Goal: Find specific page/section: Find specific page/section

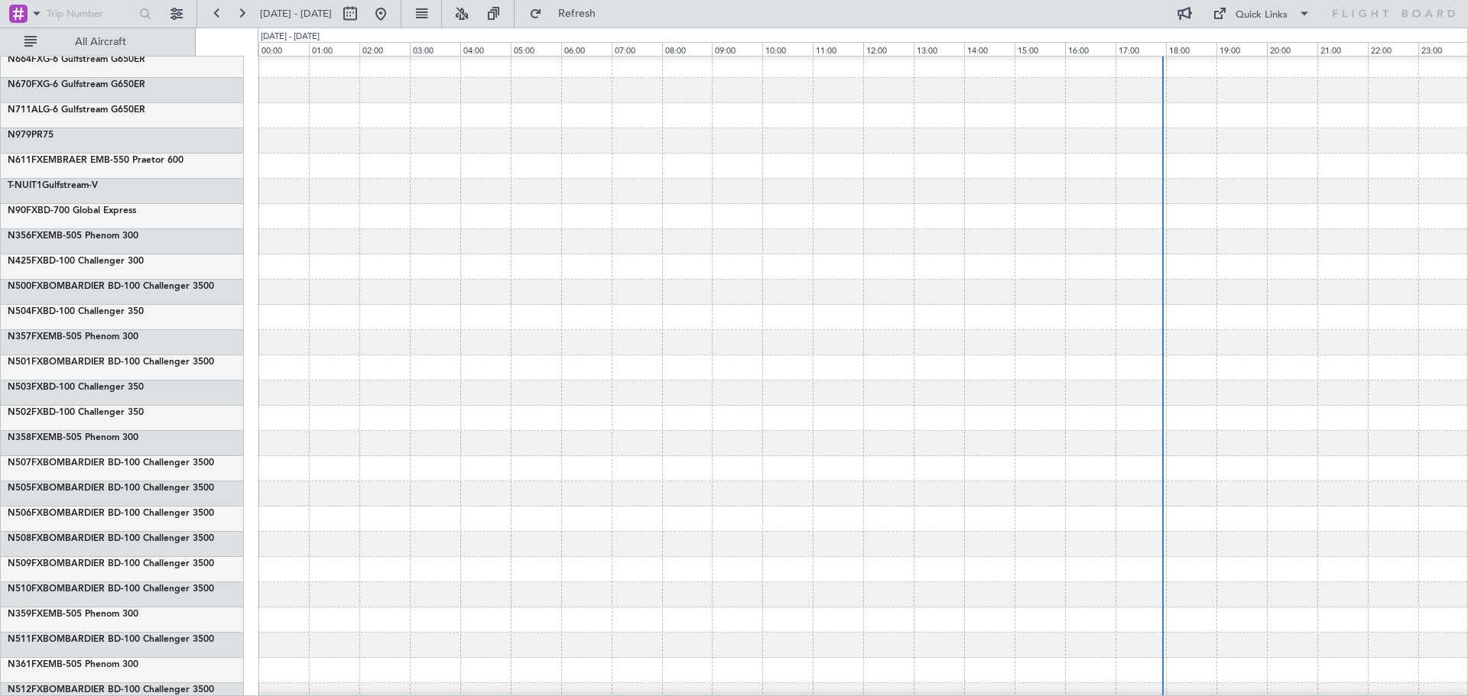
scroll to position [404, 0]
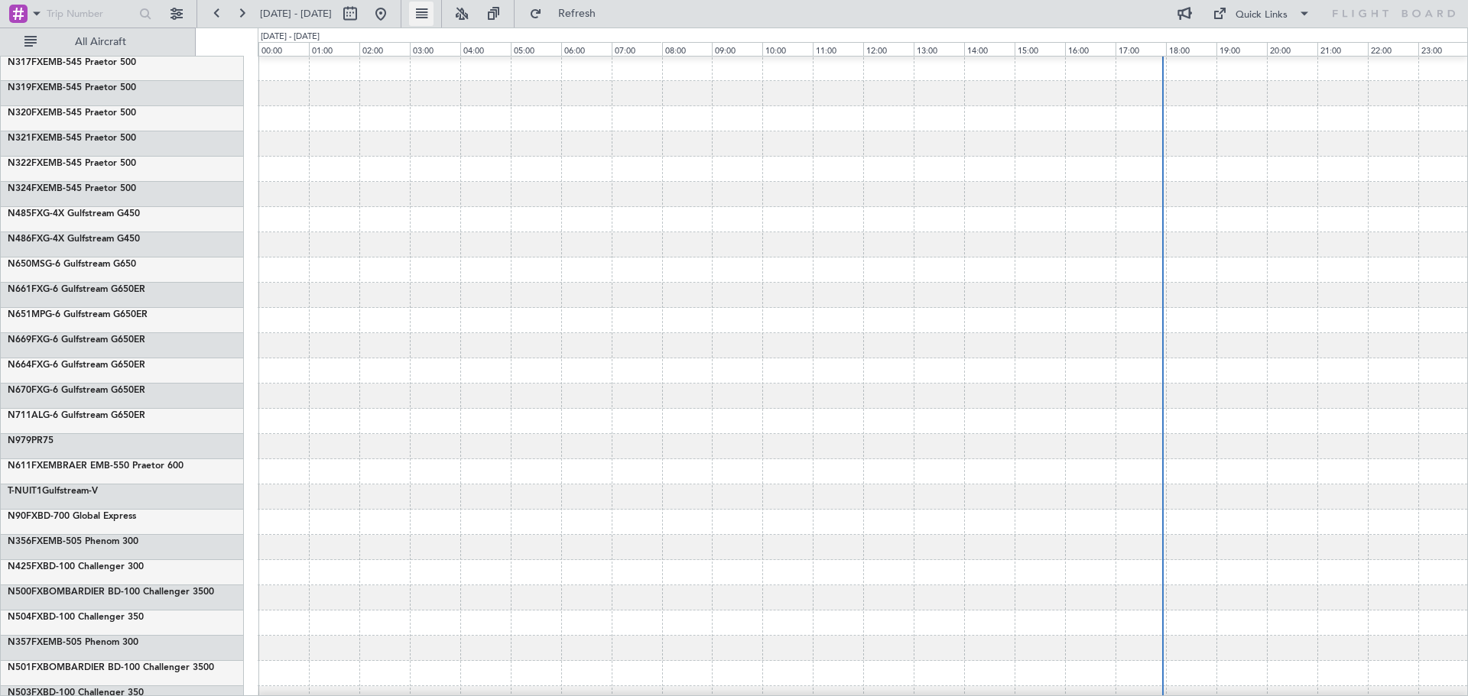
click at [433, 12] on button at bounding box center [421, 14] width 24 height 24
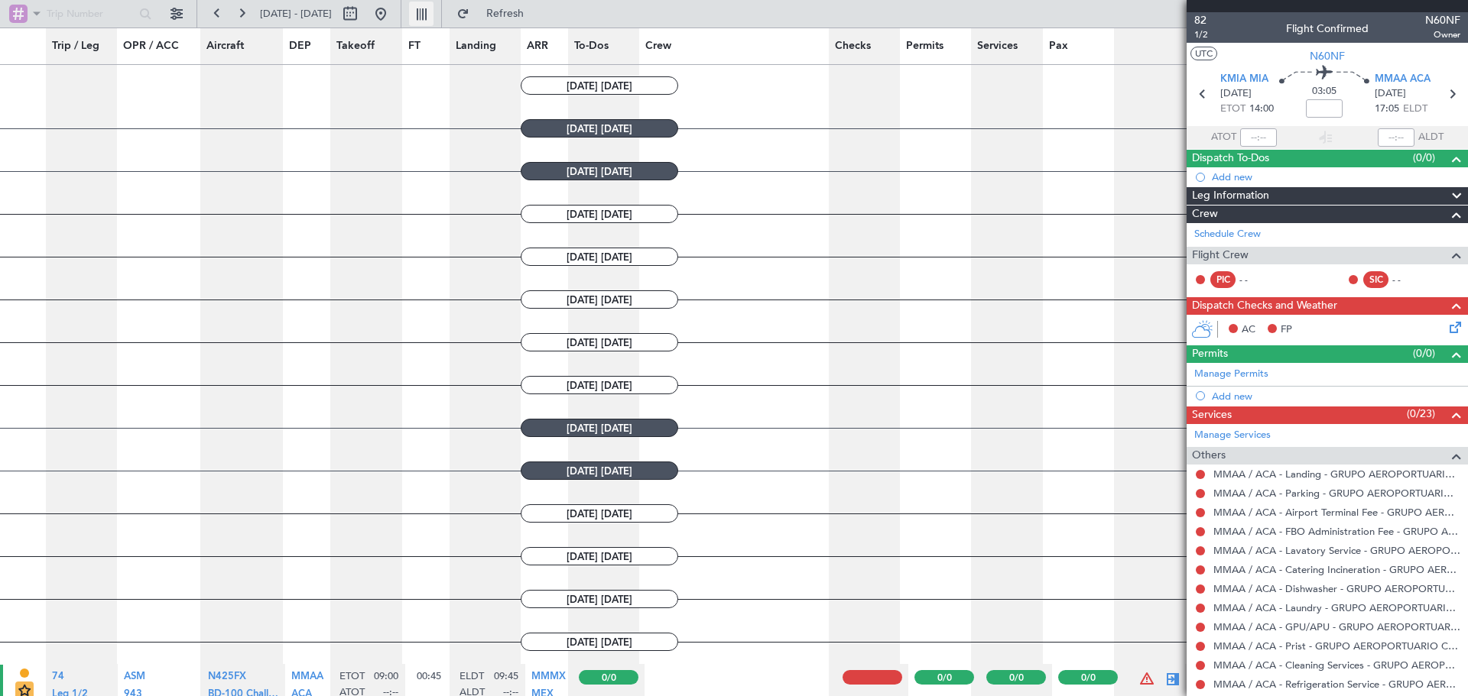
scroll to position [86, 0]
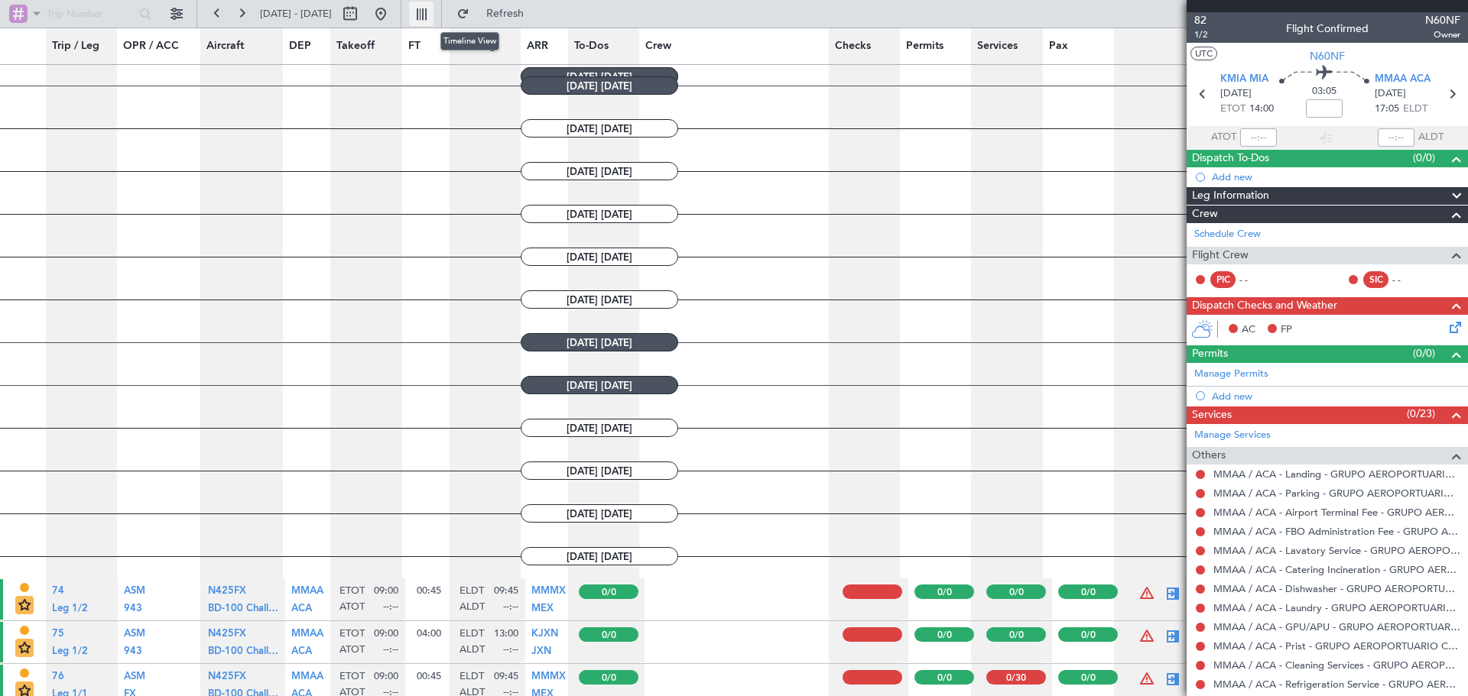
click at [433, 8] on button at bounding box center [421, 14] width 24 height 24
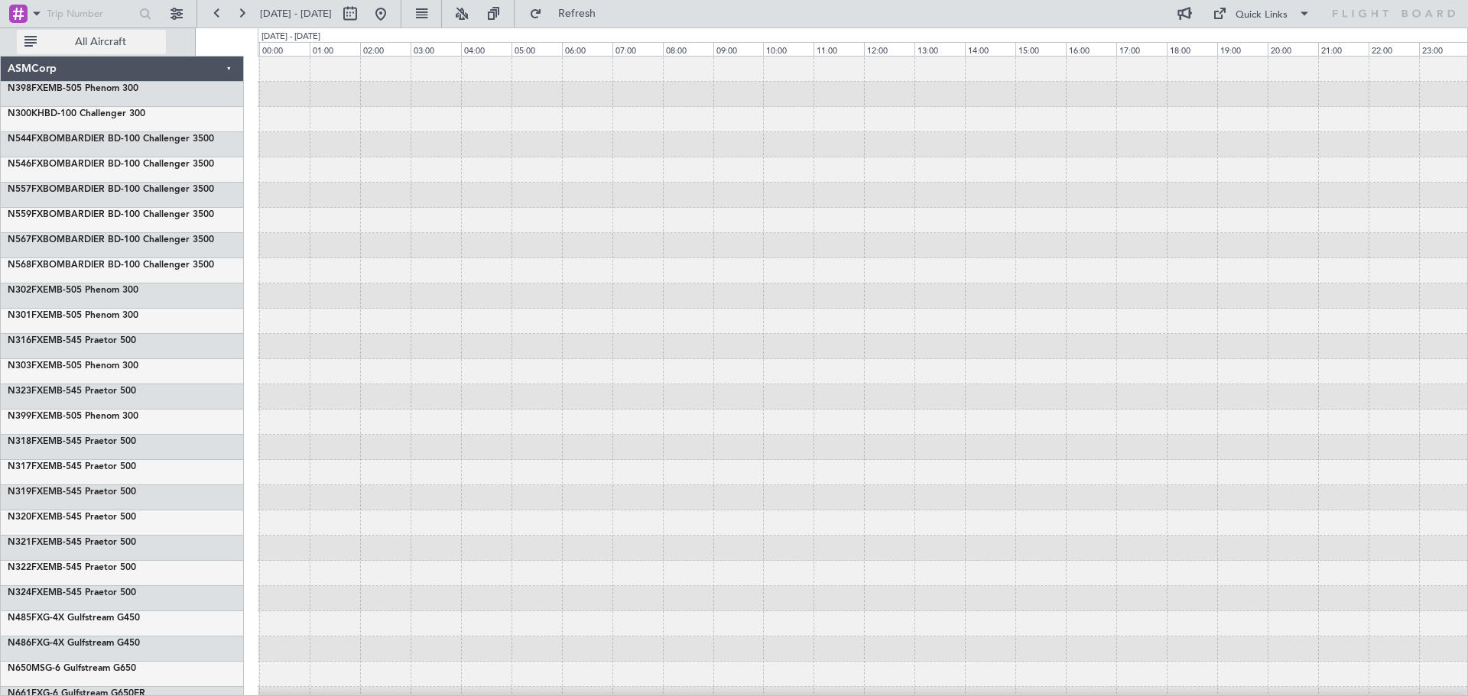
click at [31, 40] on button "All Aircraft" at bounding box center [91, 42] width 149 height 24
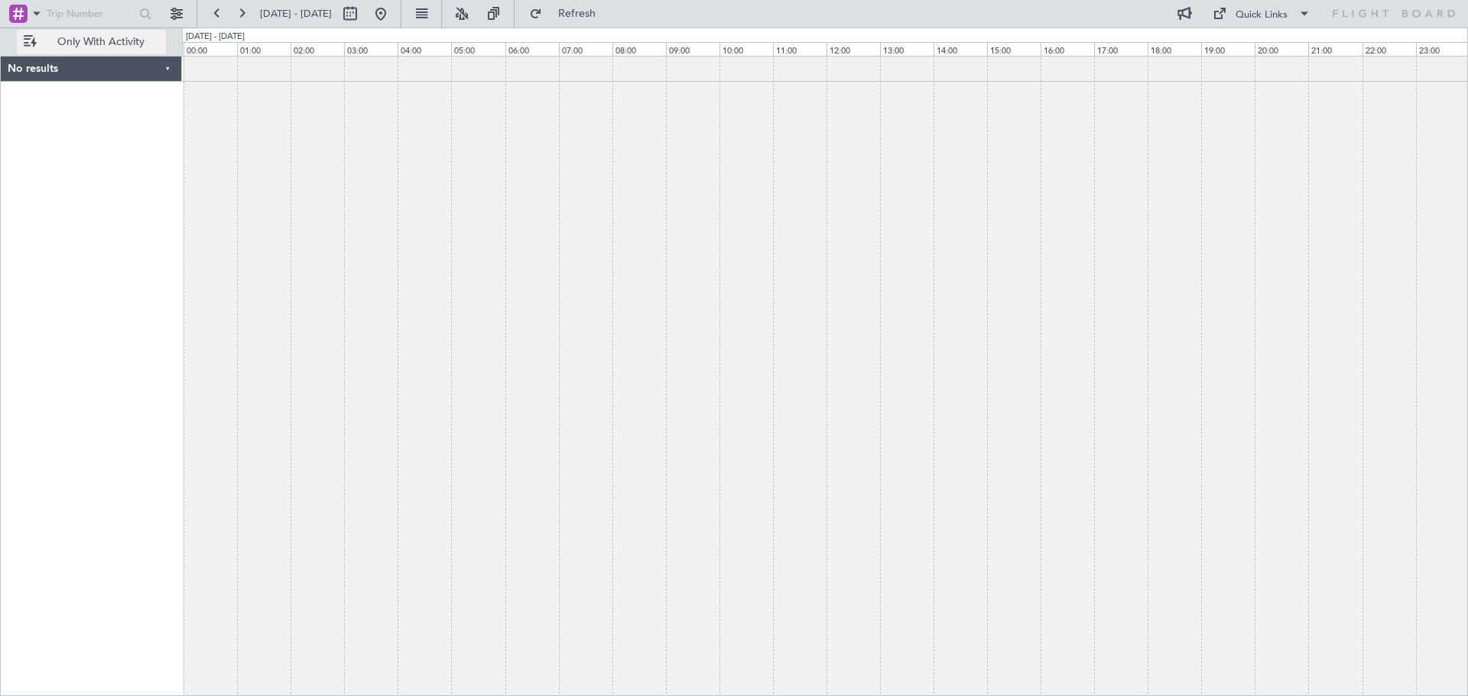
click at [31, 40] on button "Only With Activity" at bounding box center [91, 42] width 149 height 24
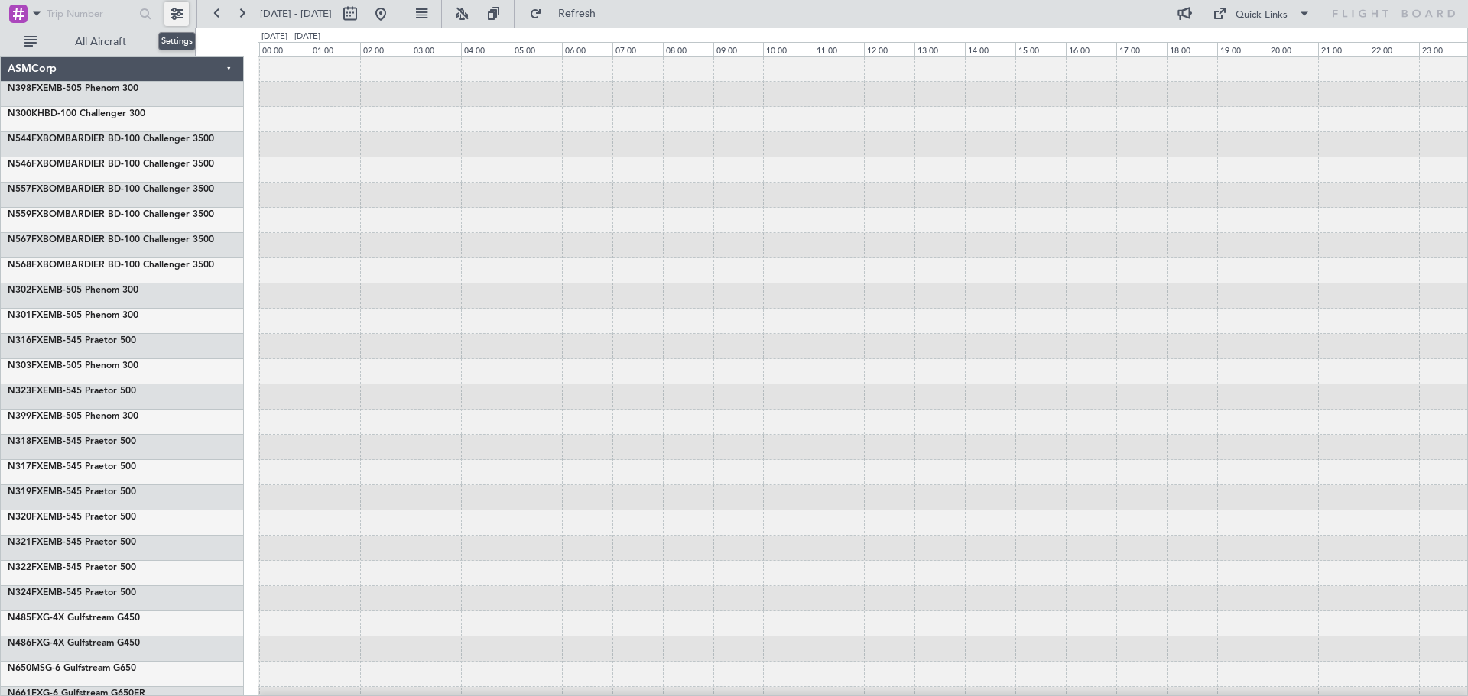
click at [170, 11] on button at bounding box center [176, 14] width 24 height 24
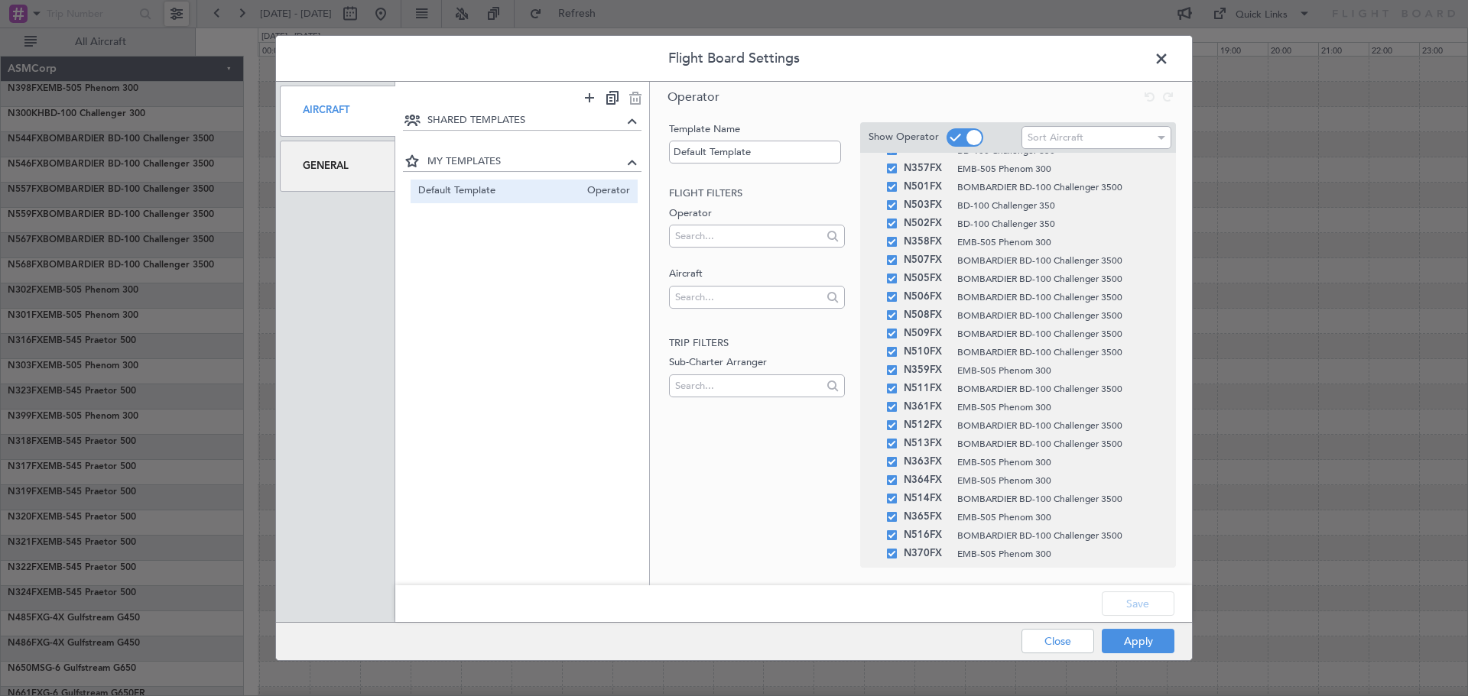
scroll to position [618, 0]
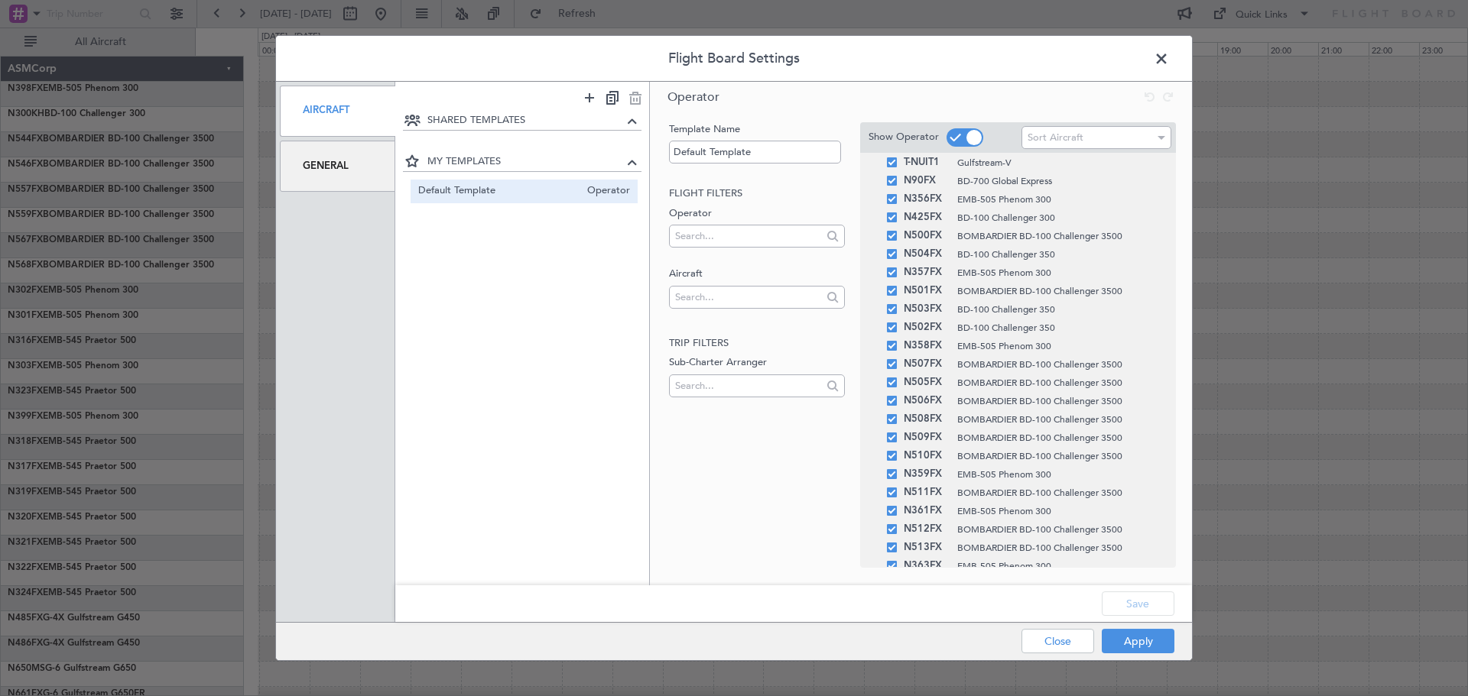
click at [1169, 54] on span at bounding box center [1169, 62] width 0 height 31
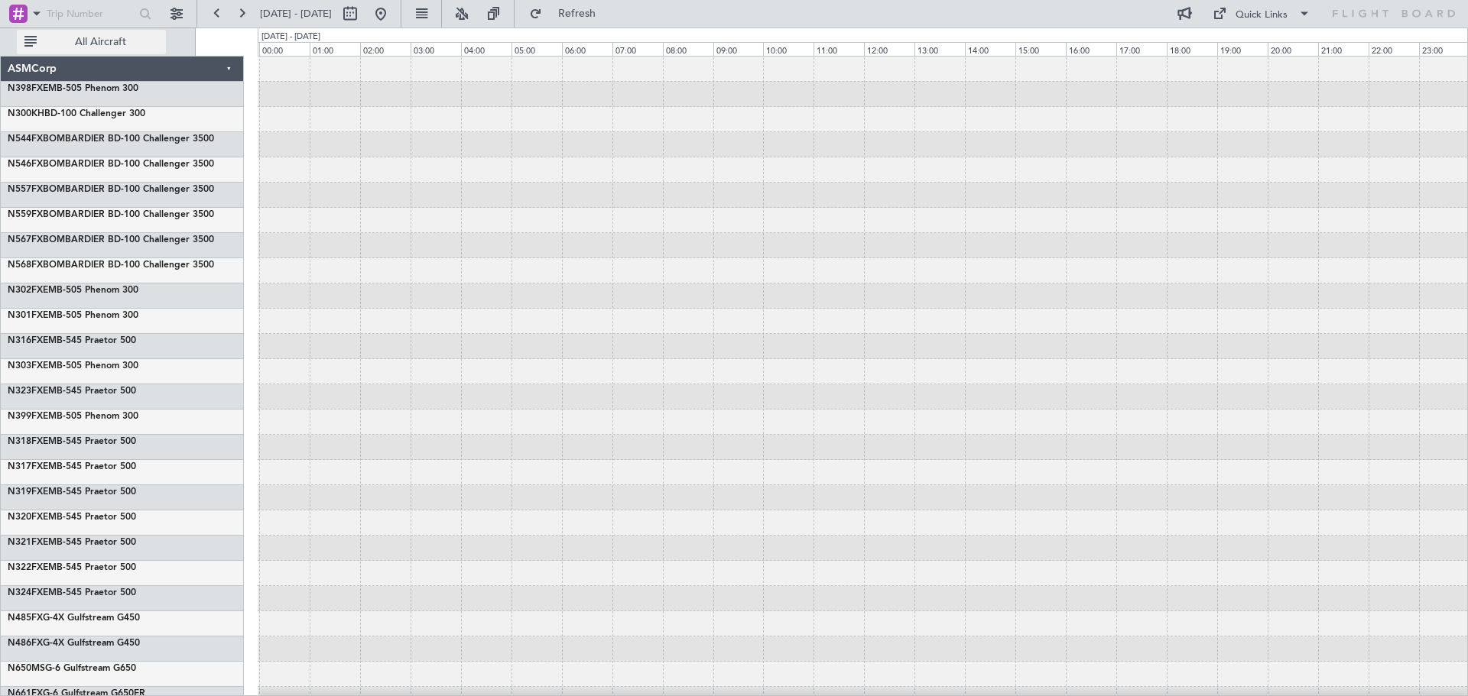
click at [36, 45] on button "All Aircraft" at bounding box center [91, 42] width 149 height 24
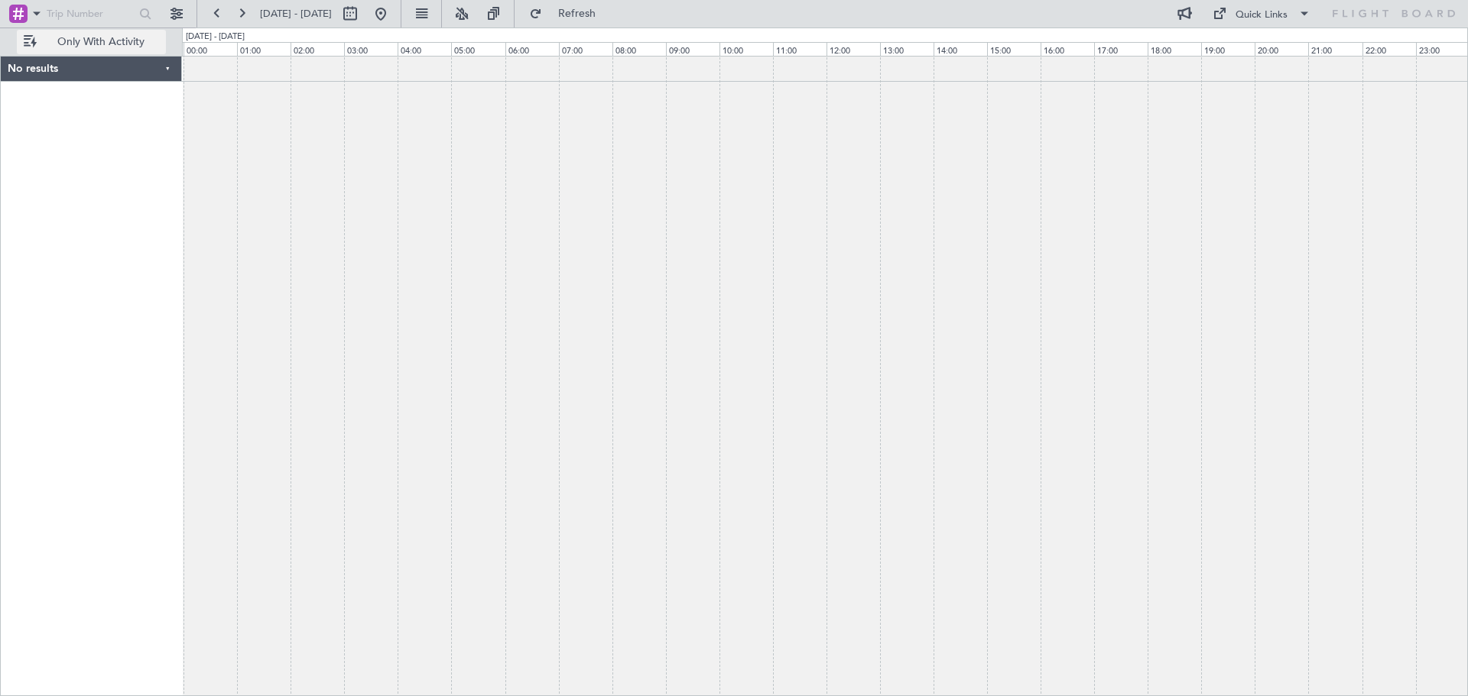
click at [34, 44] on button "Only With Activity" at bounding box center [91, 42] width 149 height 24
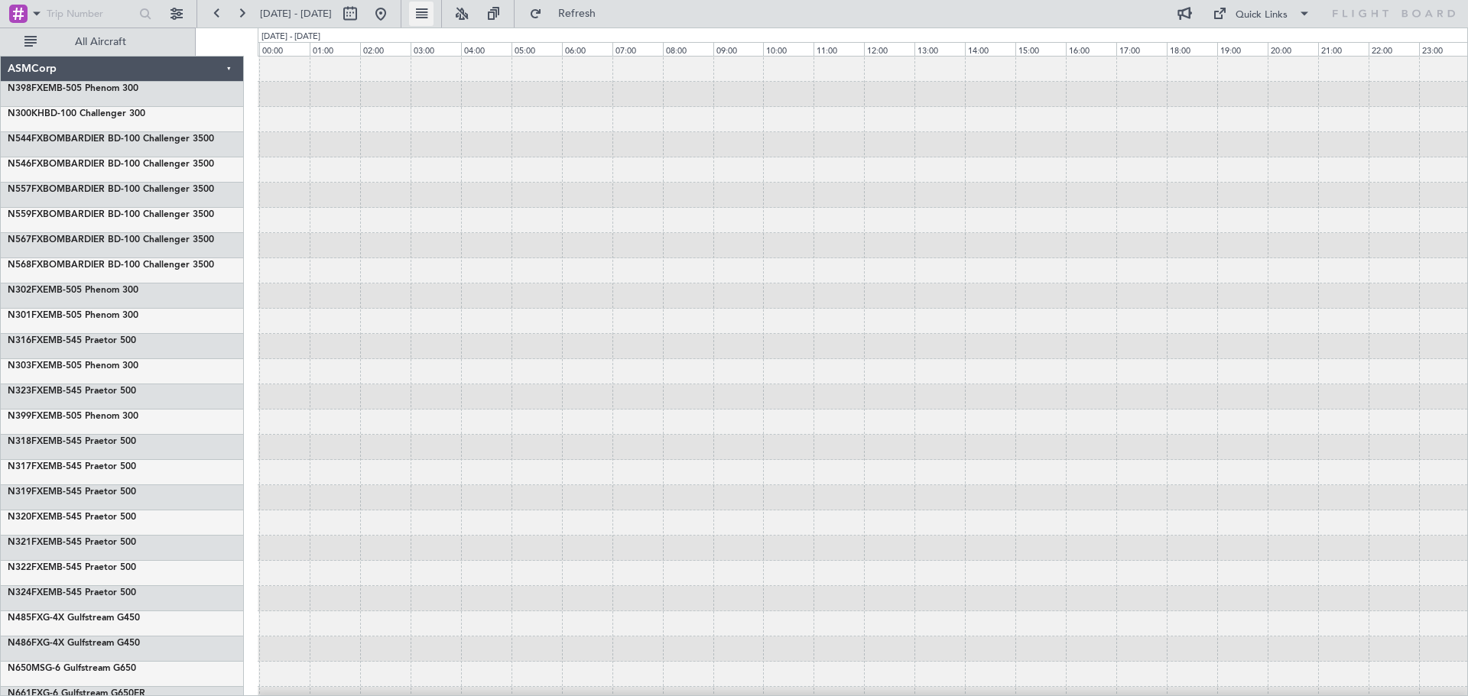
click at [433, 17] on button at bounding box center [421, 14] width 24 height 24
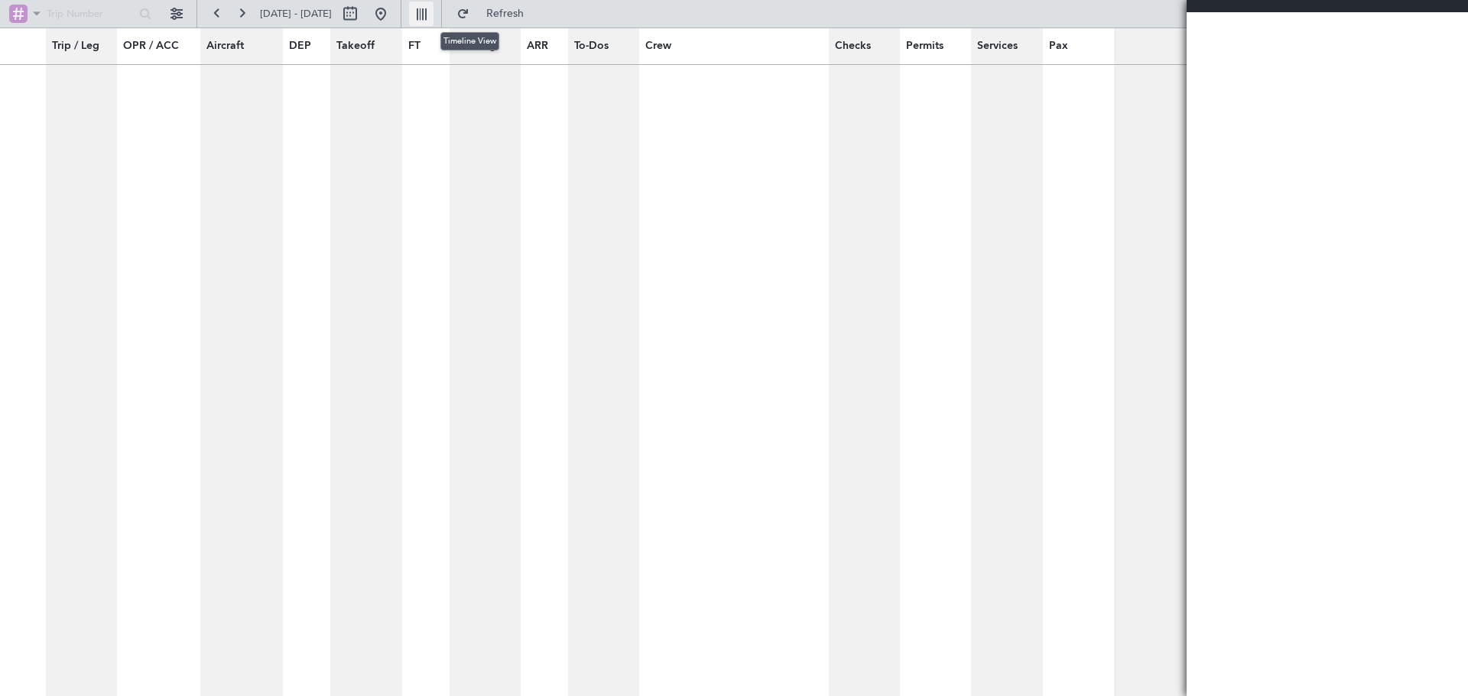
click at [433, 17] on button at bounding box center [421, 14] width 24 height 24
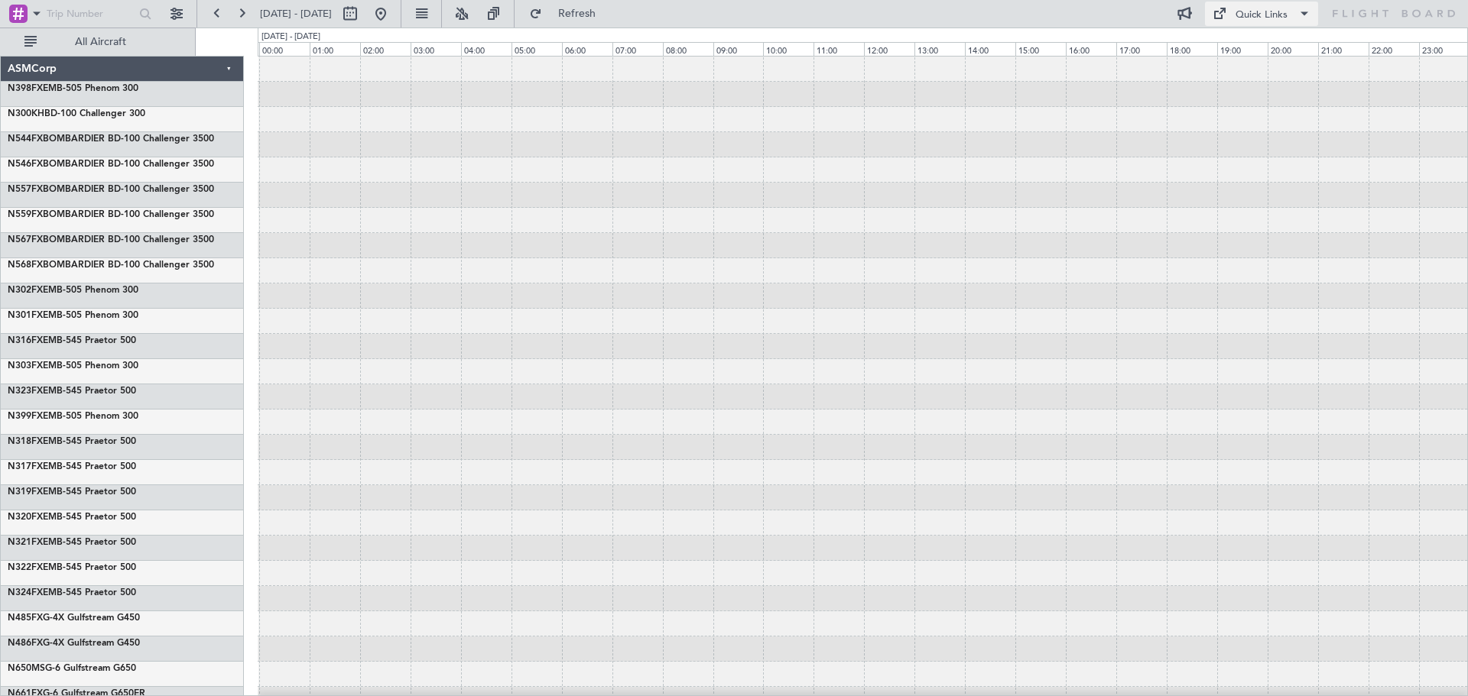
click at [1265, 16] on div "Quick Links" at bounding box center [1261, 15] width 52 height 15
click at [1274, 21] on div at bounding box center [734, 348] width 1468 height 696
click at [1276, 14] on div "Quick Links" at bounding box center [1261, 15] width 52 height 15
click at [0, 21] on div at bounding box center [734, 348] width 1468 height 696
click at [34, 9] on span at bounding box center [37, 13] width 18 height 19
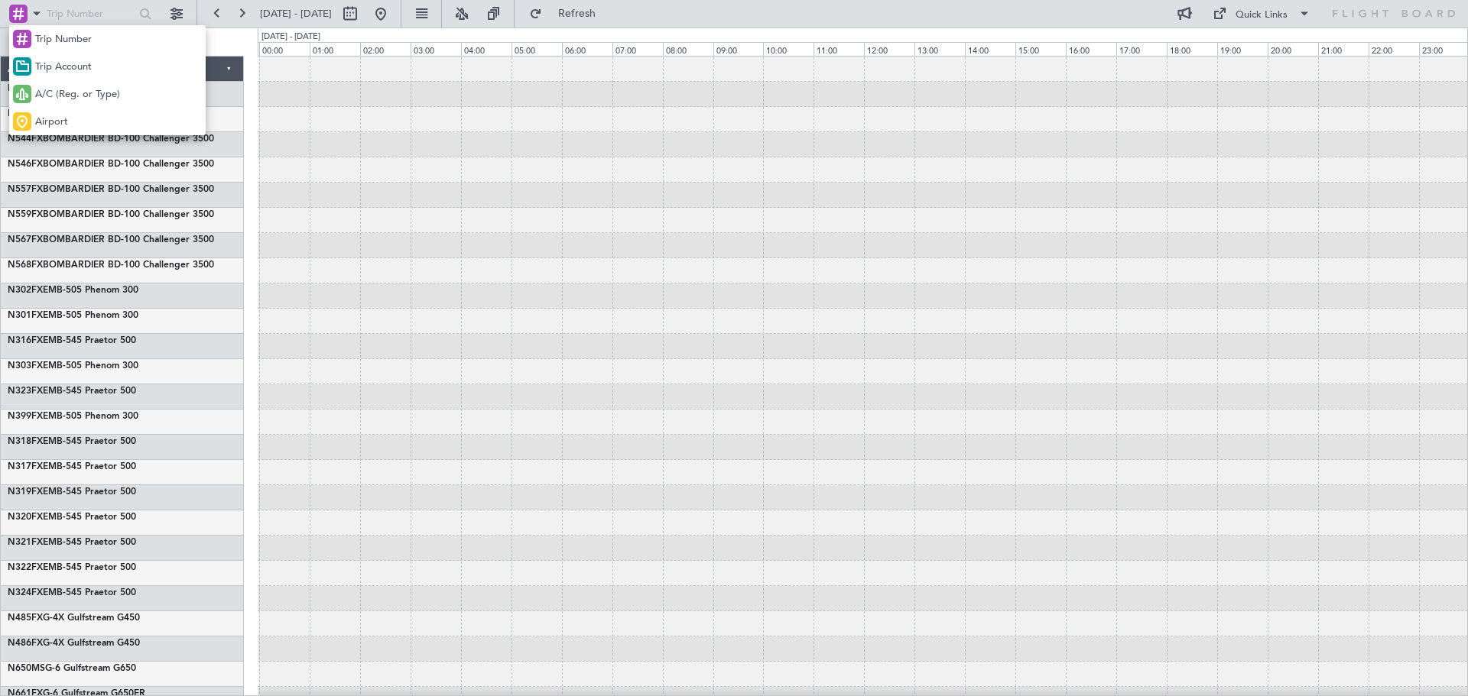
drag, startPoint x: 34, startPoint y: 9, endPoint x: 53, endPoint y: 8, distance: 19.1
click at [33, 11] on div at bounding box center [734, 348] width 1468 height 696
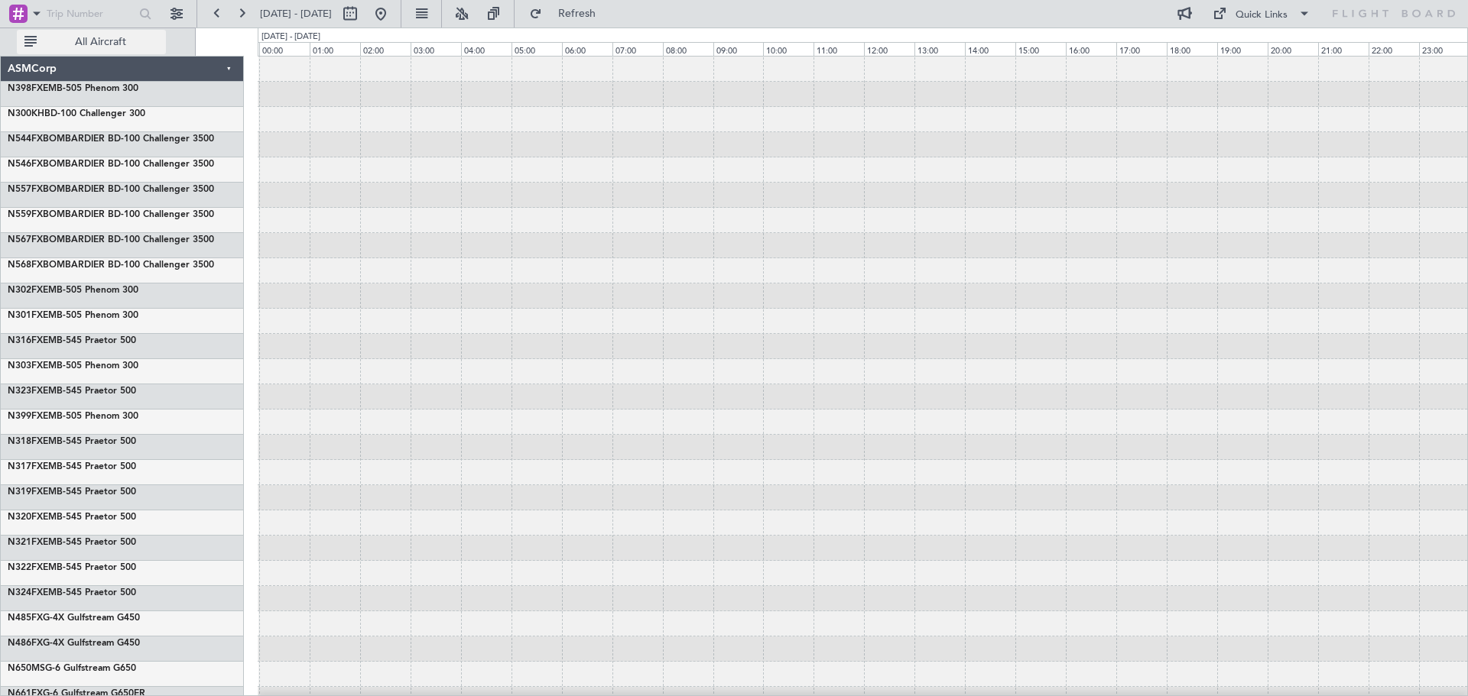
click at [34, 37] on button "All Aircraft" at bounding box center [91, 42] width 149 height 24
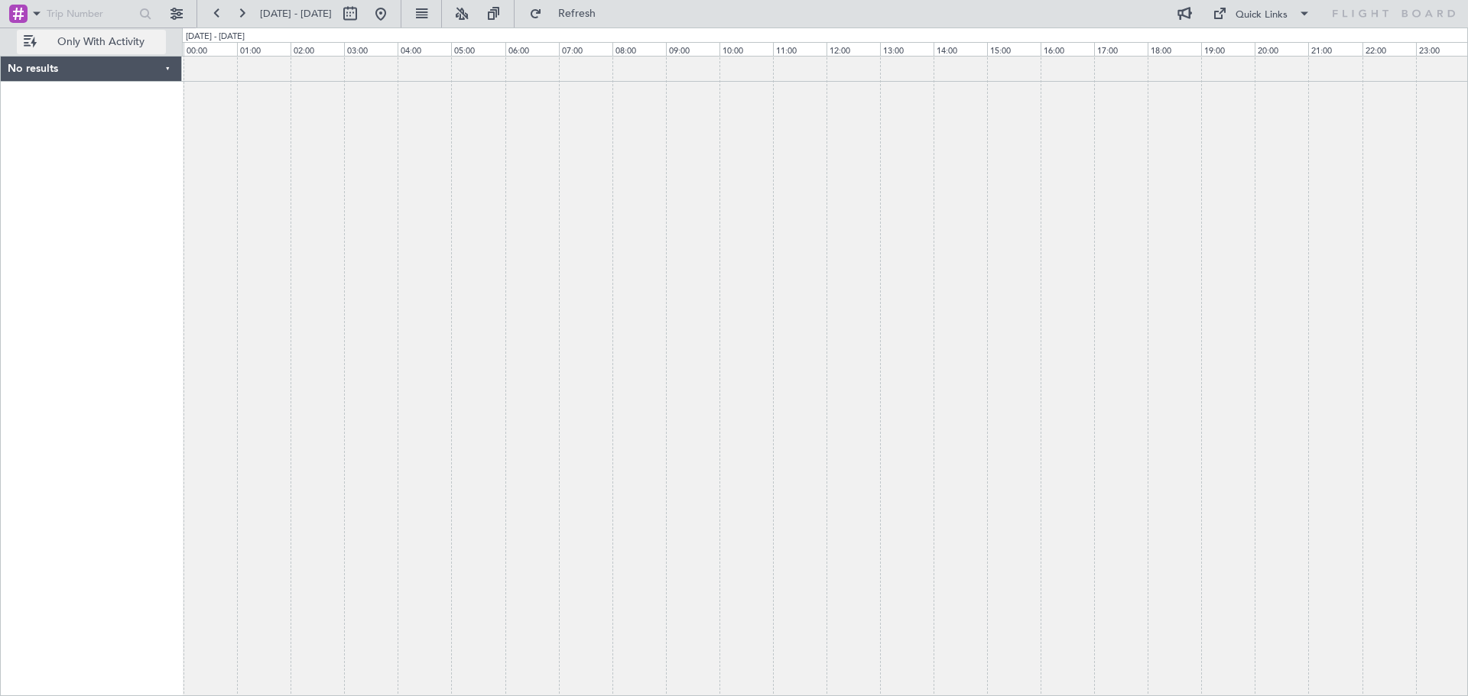
click at [34, 37] on button "Only With Activity" at bounding box center [91, 42] width 149 height 24
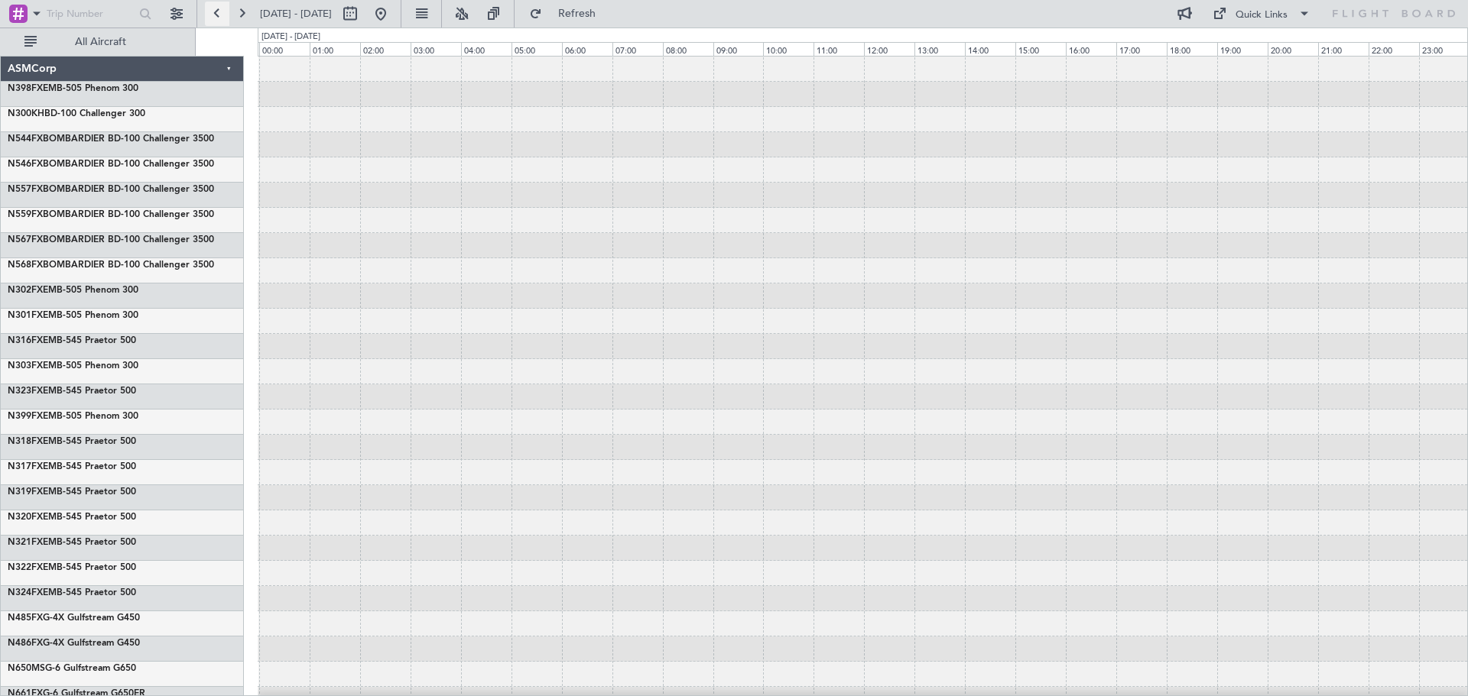
click at [209, 15] on button at bounding box center [217, 14] width 24 height 24
click at [393, 12] on button at bounding box center [380, 14] width 24 height 24
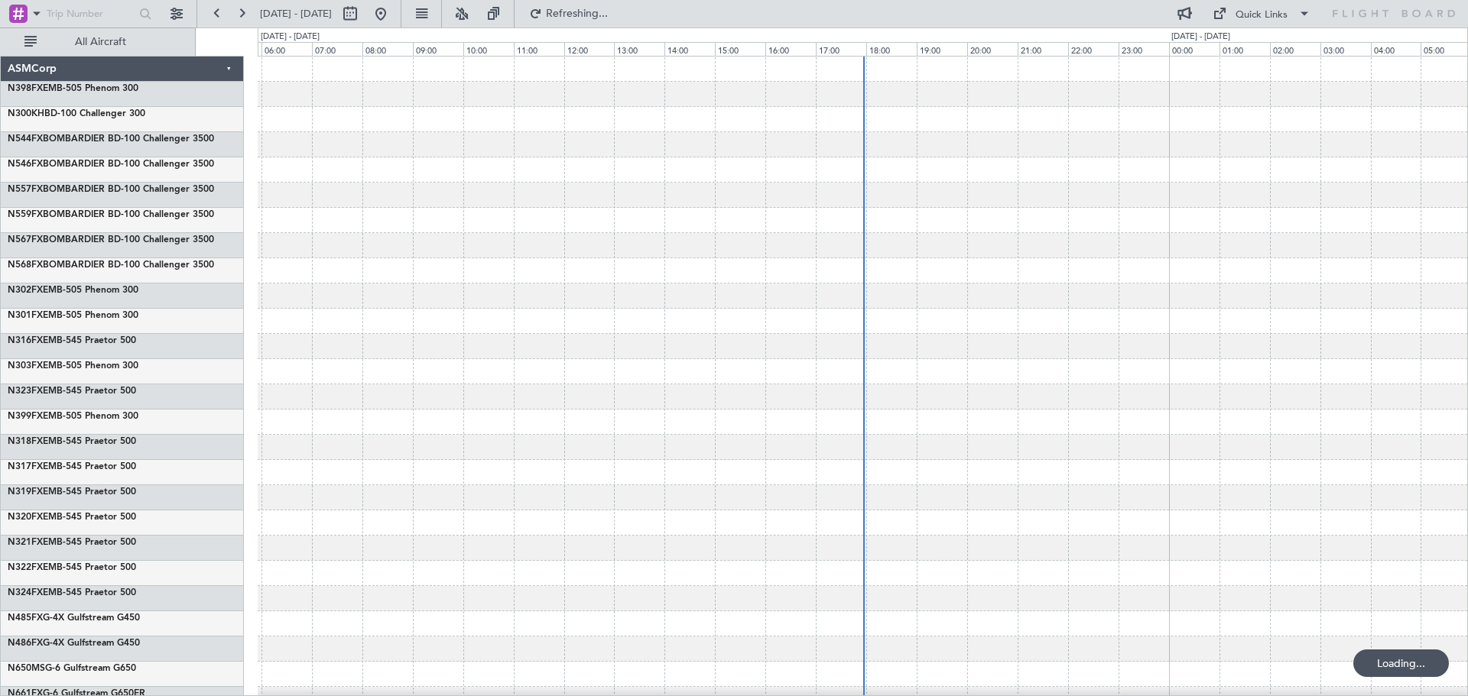
click at [1334, 8] on icon at bounding box center [1393, 14] width 125 height 14
click at [1371, 8] on icon at bounding box center [1393, 14] width 125 height 14
click at [1246, 11] on div "Quick Links" at bounding box center [1261, 15] width 52 height 15
click at [1348, 18] on div at bounding box center [734, 348] width 1468 height 696
drag, startPoint x: 1358, startPoint y: 15, endPoint x: 473, endPoint y: 56, distance: 885.4
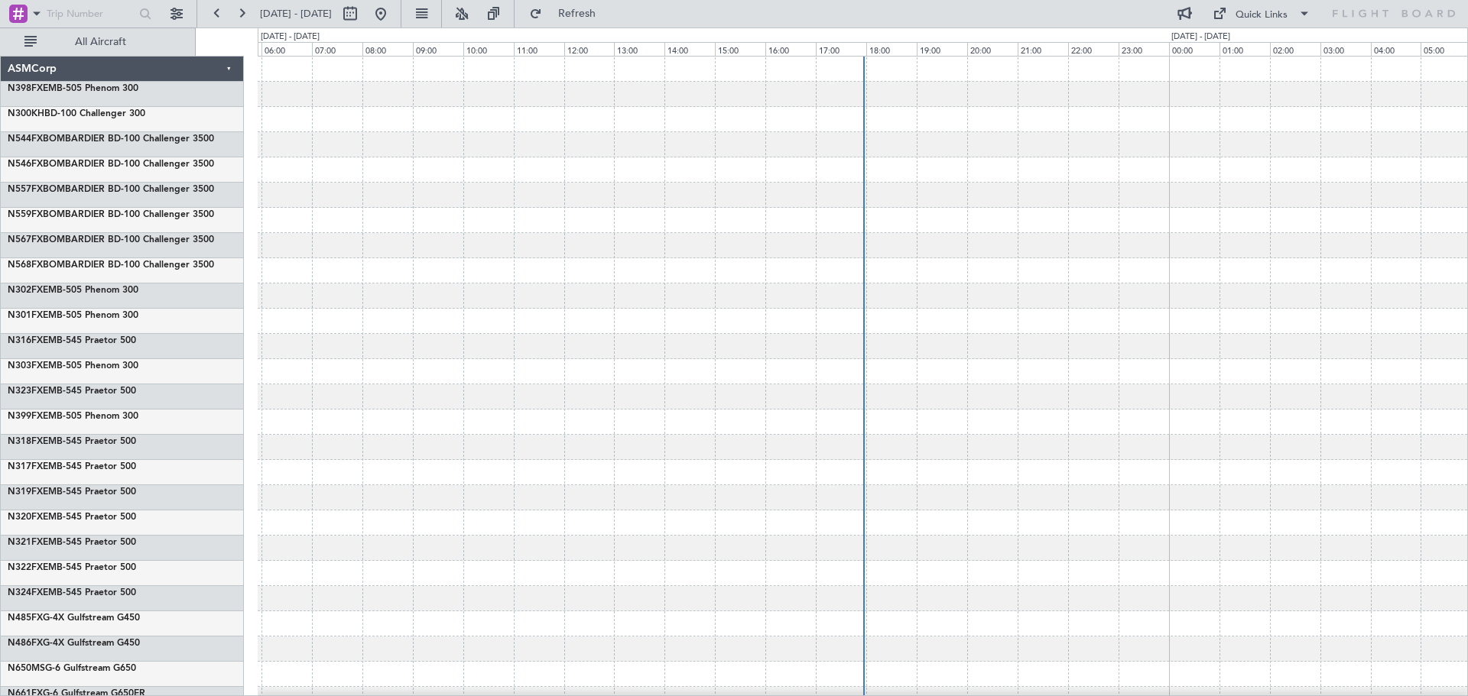
click at [1345, 17] on icon at bounding box center [1393, 14] width 125 height 14
click at [27, 40] on button "All Aircraft" at bounding box center [91, 42] width 149 height 24
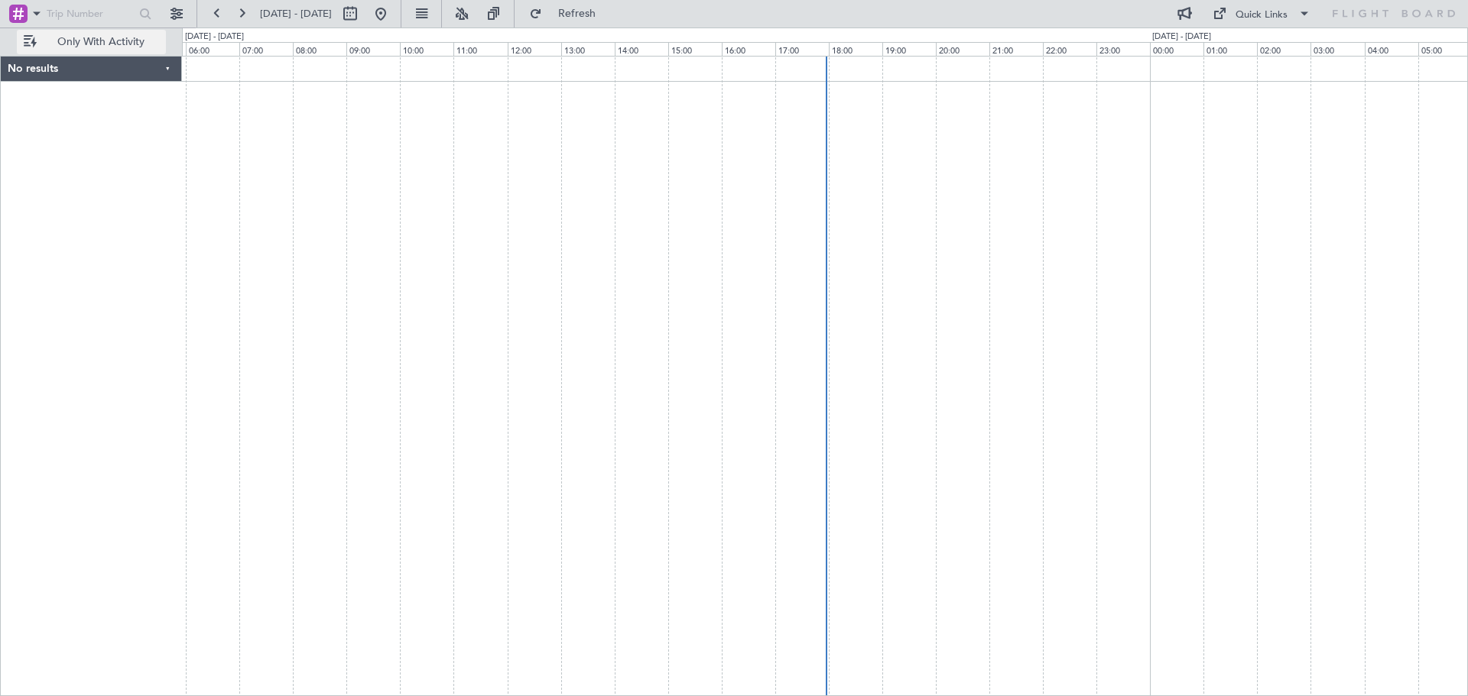
click at [27, 40] on button "Only With Activity" at bounding box center [91, 42] width 149 height 24
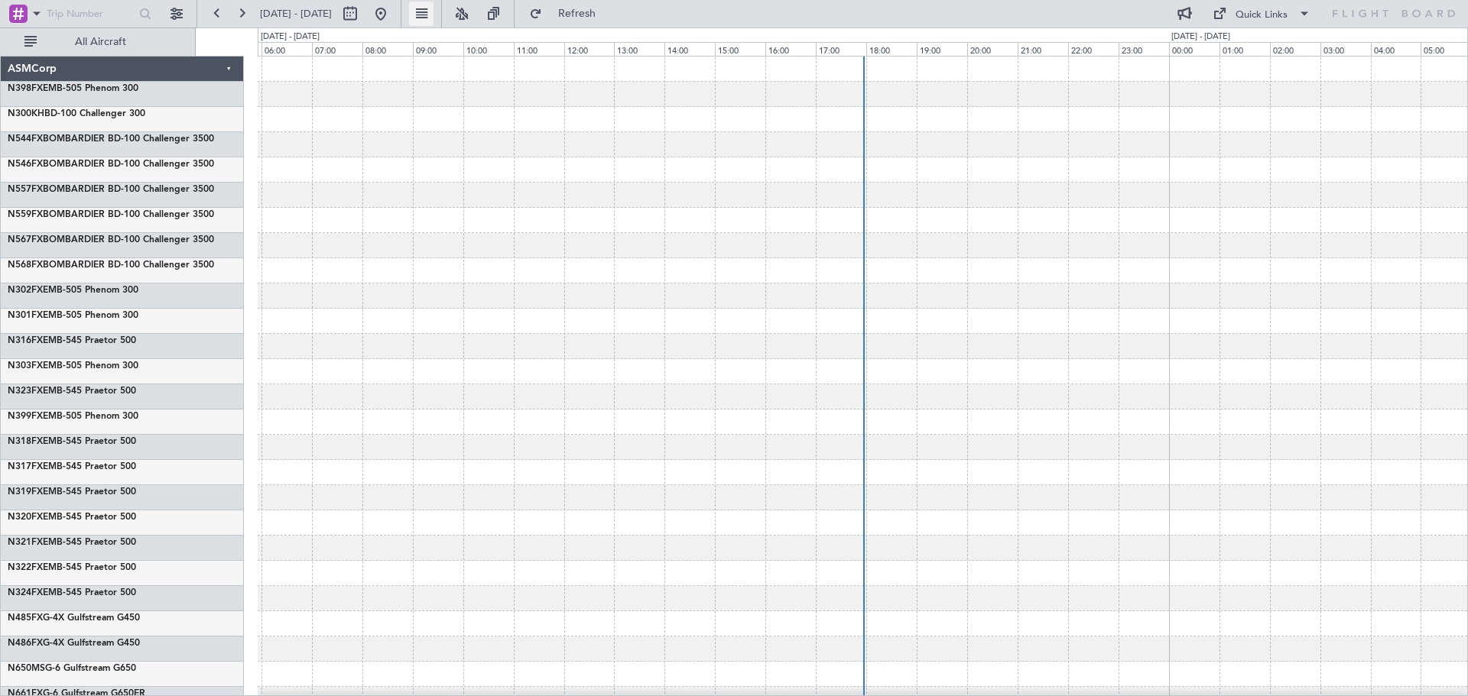
click at [433, 18] on button at bounding box center [421, 14] width 24 height 24
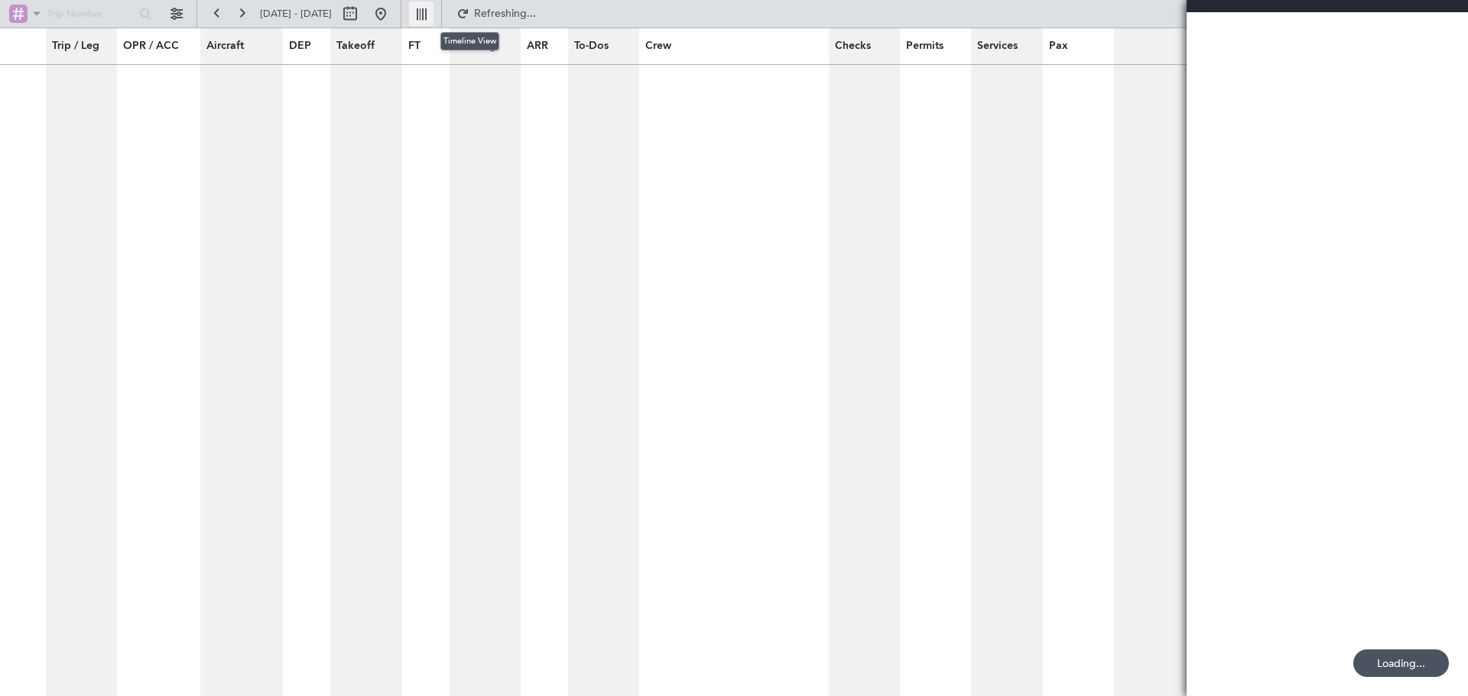
click at [433, 18] on button at bounding box center [421, 14] width 24 height 24
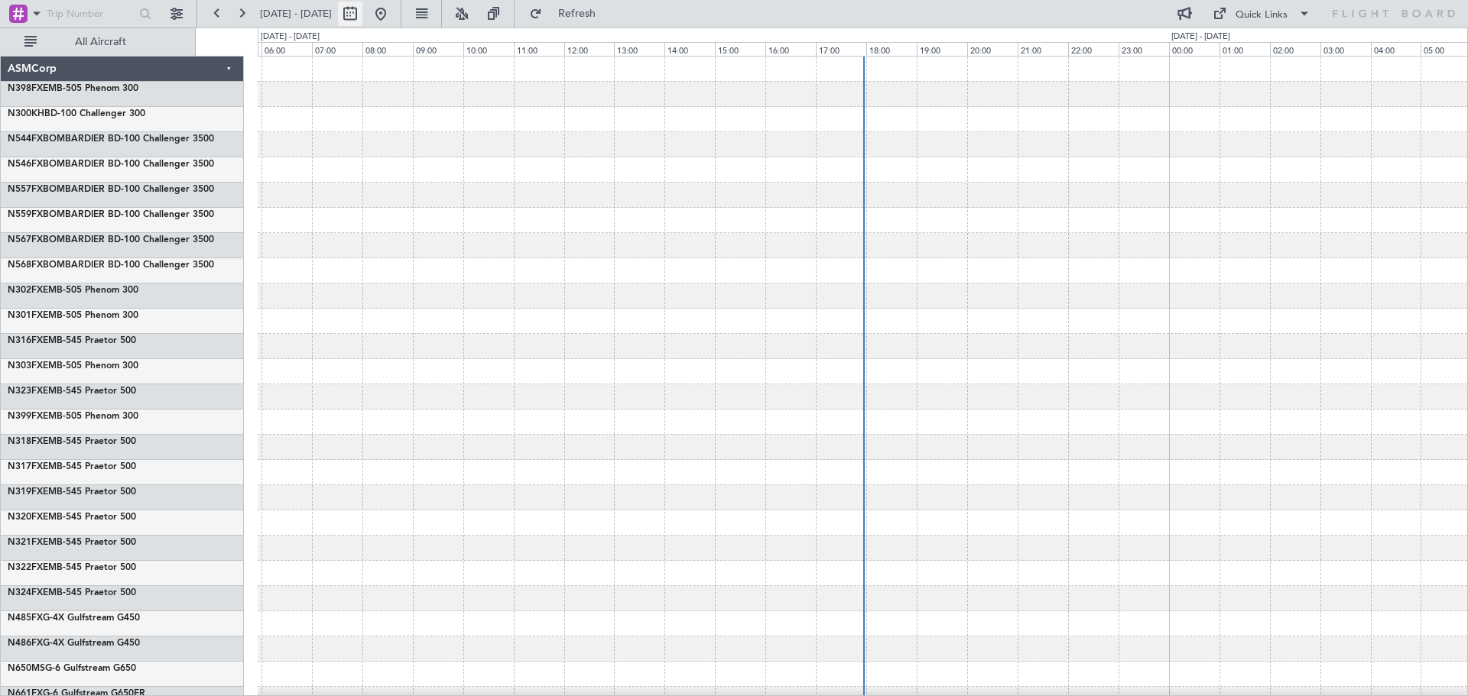
click at [362, 14] on button at bounding box center [350, 14] width 24 height 24
select select "9"
select select "2025"
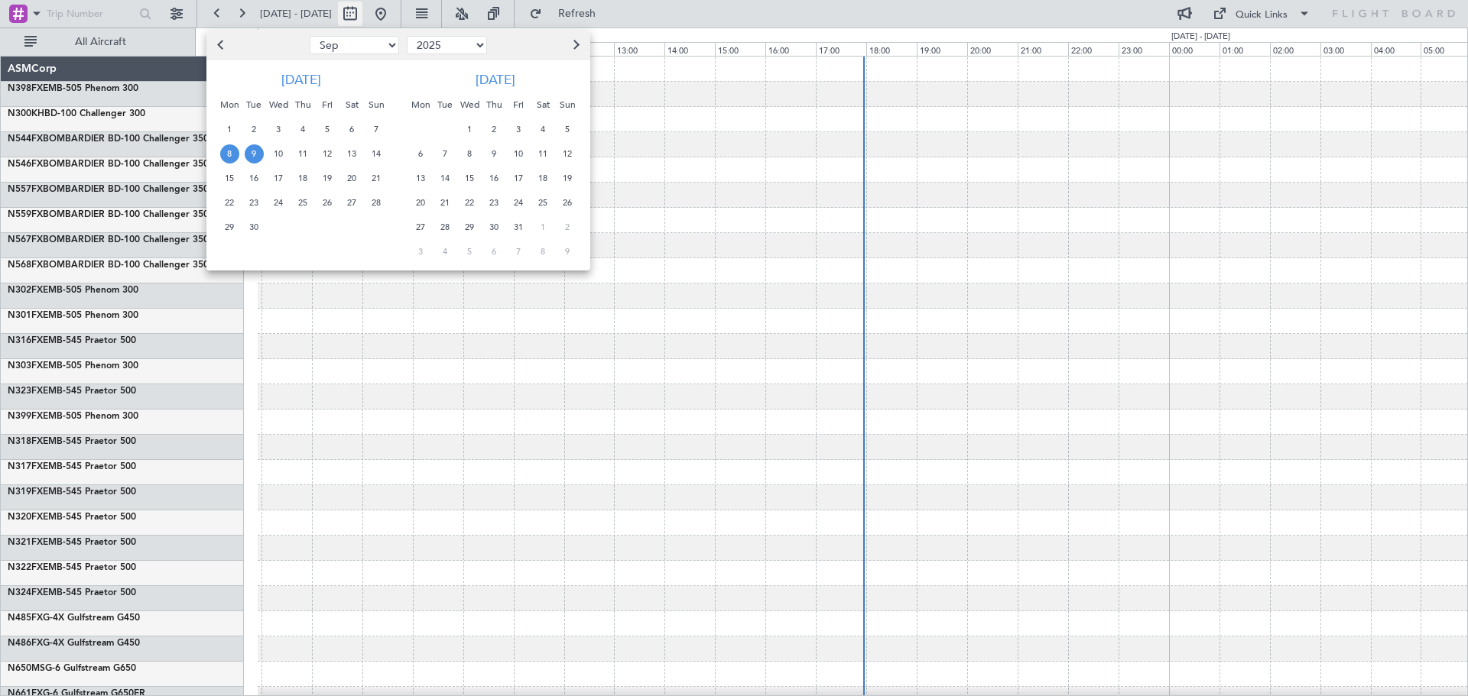
click at [403, 14] on div at bounding box center [734, 348] width 1468 height 696
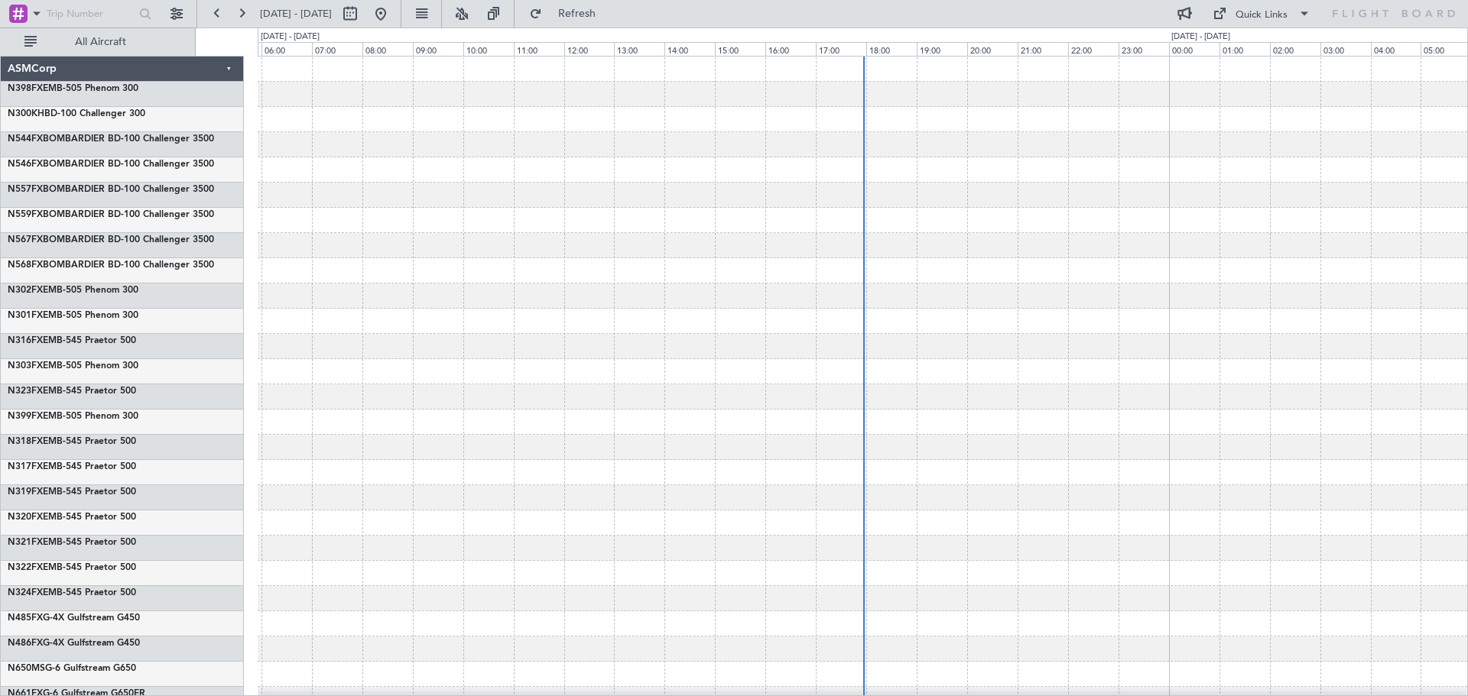
click at [227, 65] on div "ASMCorp" at bounding box center [122, 69] width 243 height 25
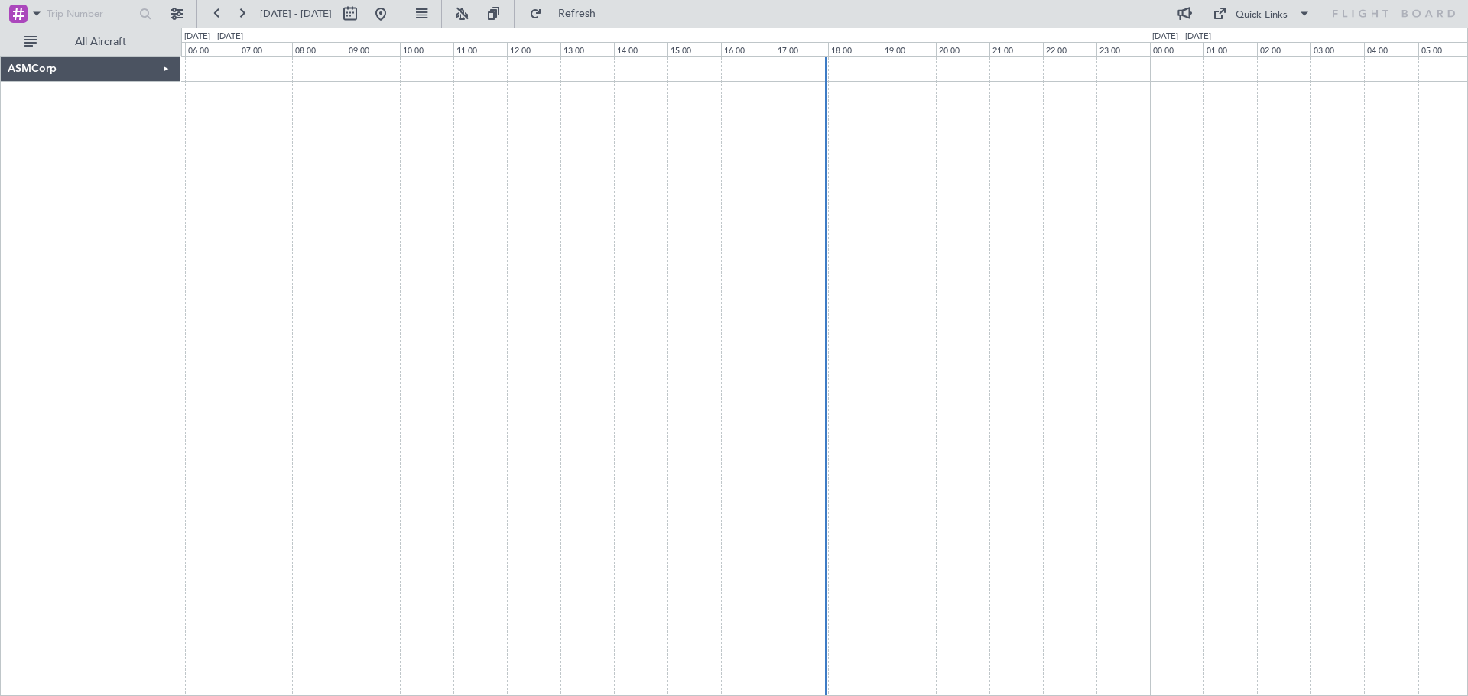
click at [170, 69] on div "ASMCorp" at bounding box center [91, 69] width 180 height 25
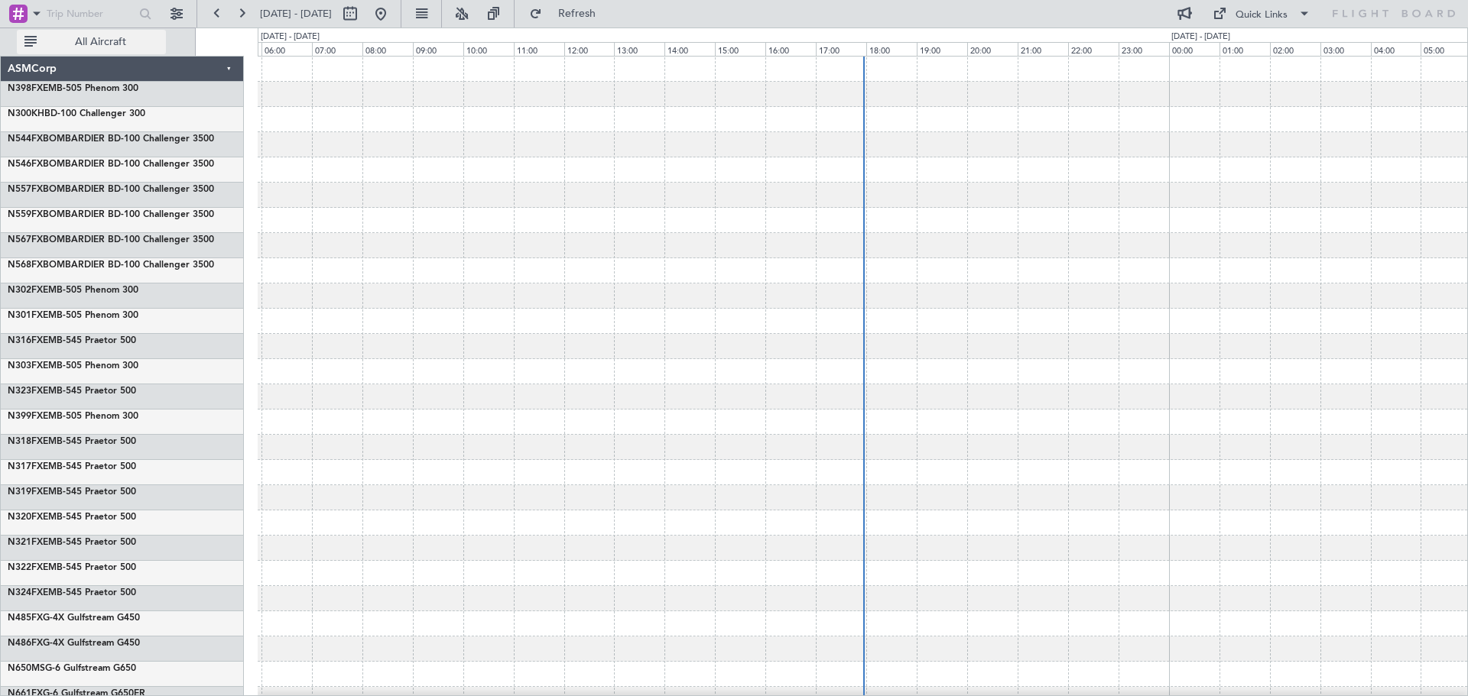
click at [119, 39] on span "All Aircraft" at bounding box center [101, 42] width 122 height 11
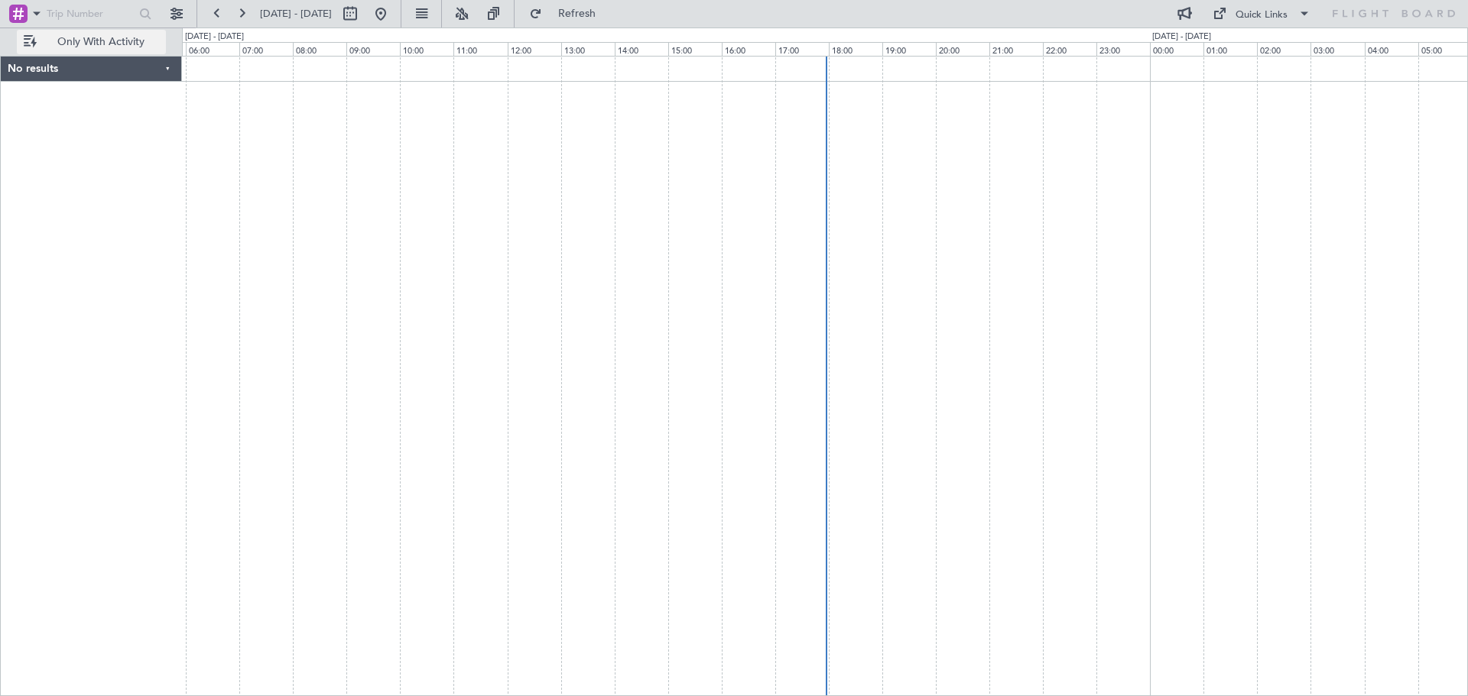
click at [119, 41] on span "Only With Activity" at bounding box center [101, 42] width 122 height 11
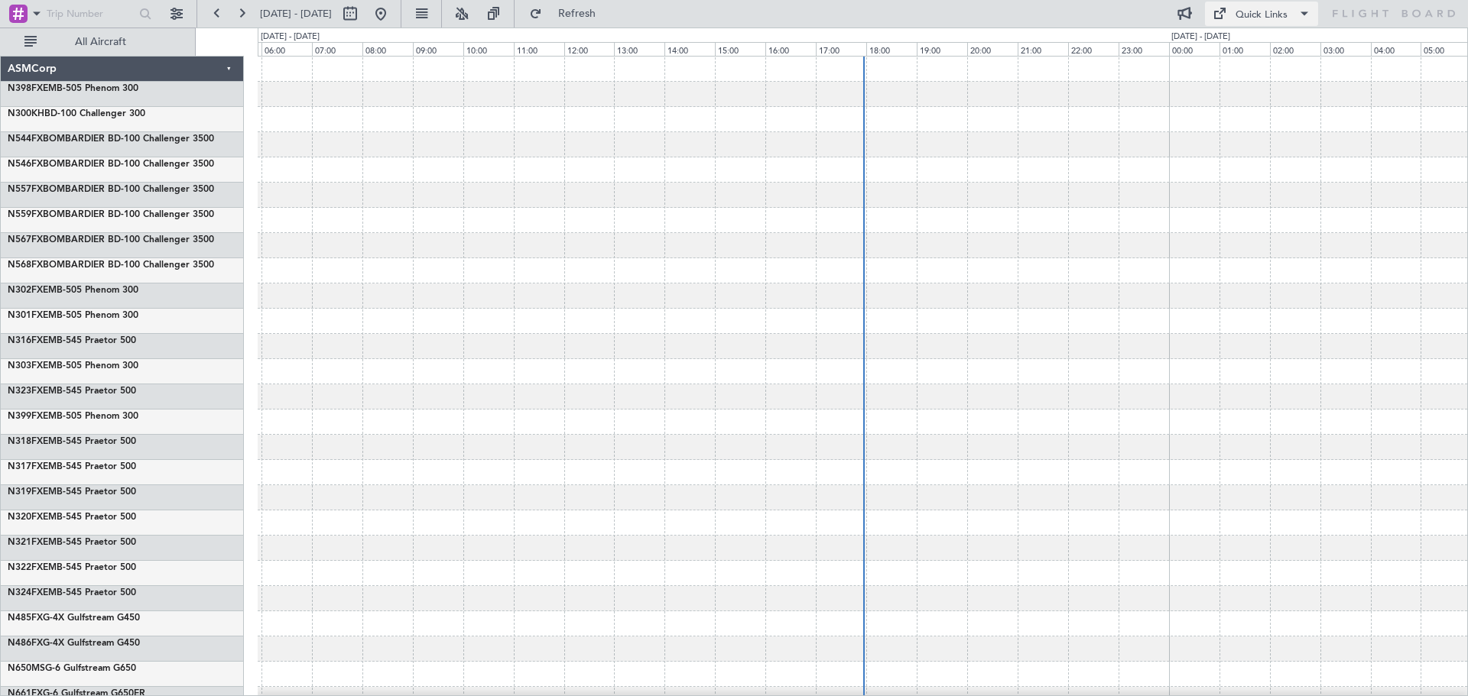
click at [1283, 17] on div "Quick Links" at bounding box center [1261, 15] width 52 height 15
click at [1260, 45] on span "Trip Builder" at bounding box center [1262, 44] width 90 height 18
click at [1262, 14] on div "Quick Links" at bounding box center [1261, 15] width 52 height 15
click at [1261, 76] on span "Crew Board" at bounding box center [1262, 81] width 90 height 18
drag, startPoint x: 1371, startPoint y: 8, endPoint x: 1390, endPoint y: 14, distance: 20.1
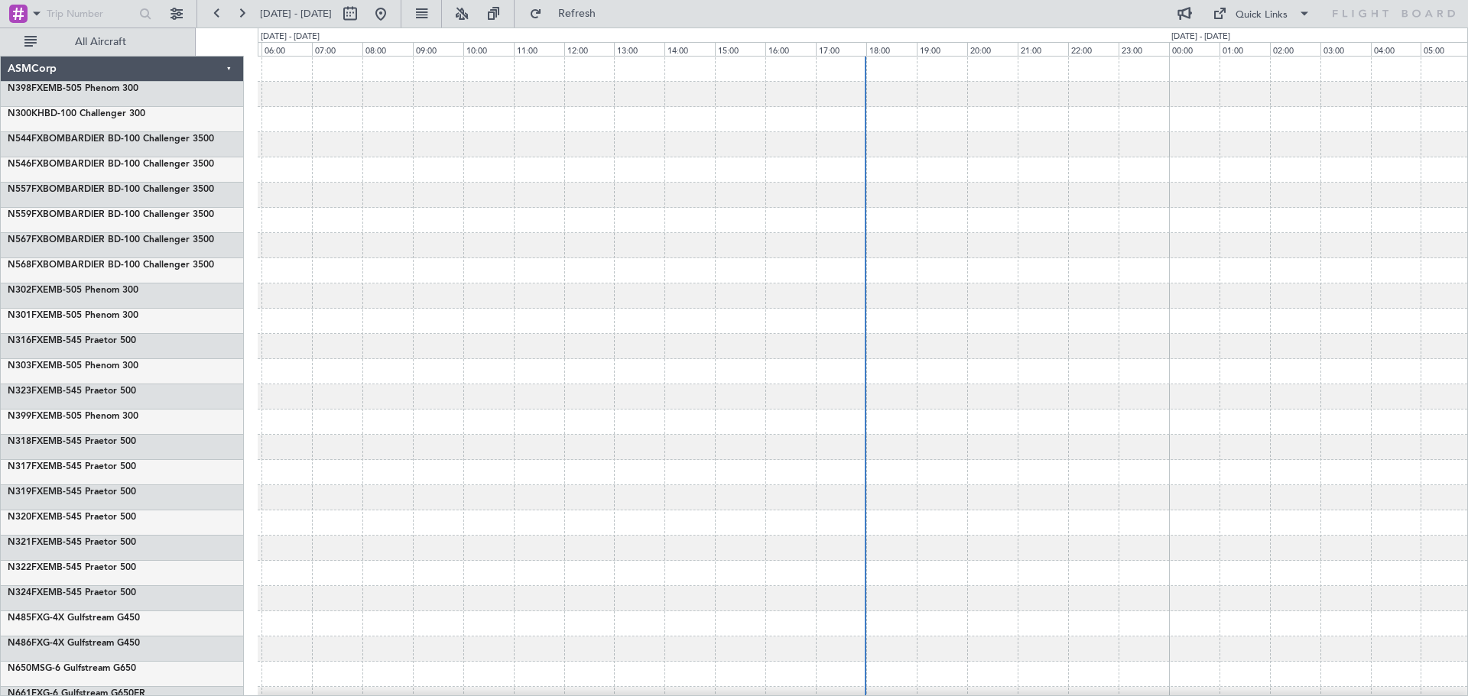
click at [1371, 8] on icon at bounding box center [1393, 14] width 125 height 14
click at [1403, 15] on icon at bounding box center [1393, 14] width 125 height 14
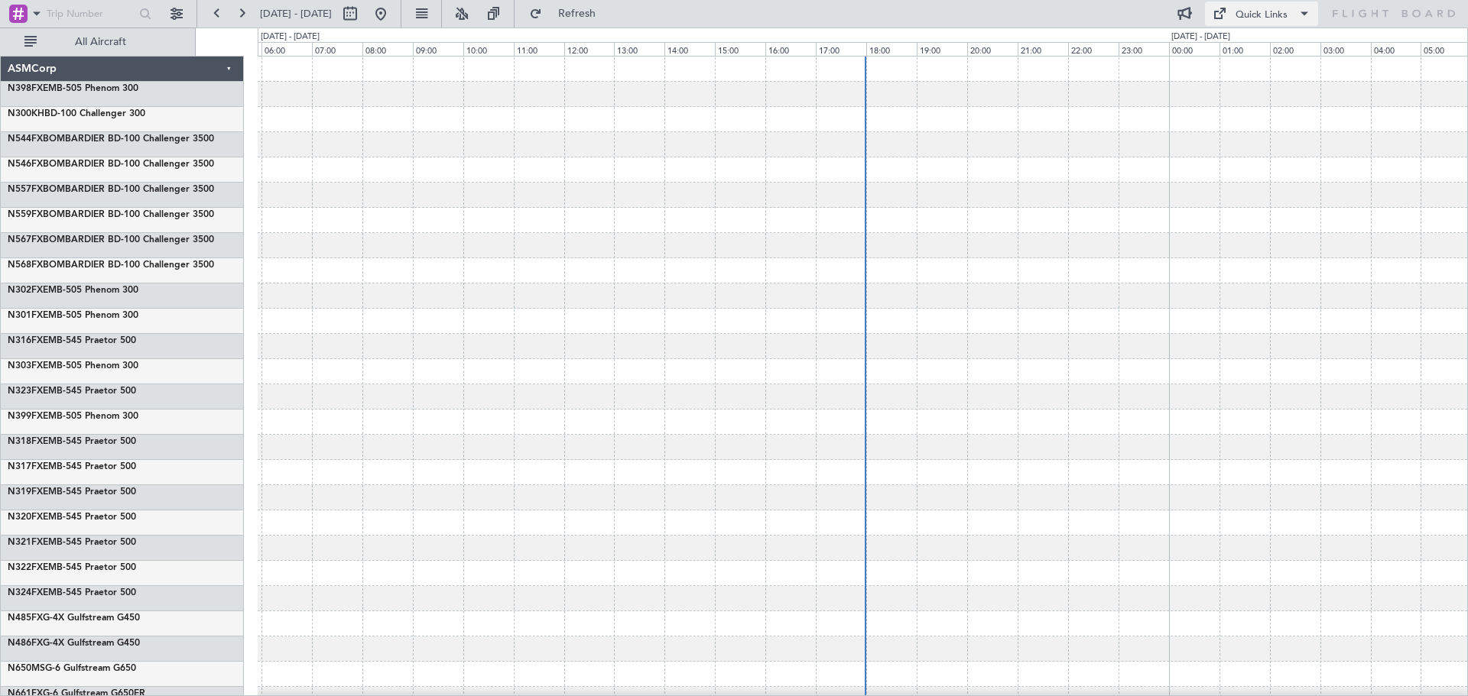
click at [1251, 14] on div "Quick Links" at bounding box center [1261, 15] width 52 height 15
click at [1251, 14] on div at bounding box center [734, 348] width 1468 height 696
click at [1186, 14] on button at bounding box center [1185, 14] width 24 height 24
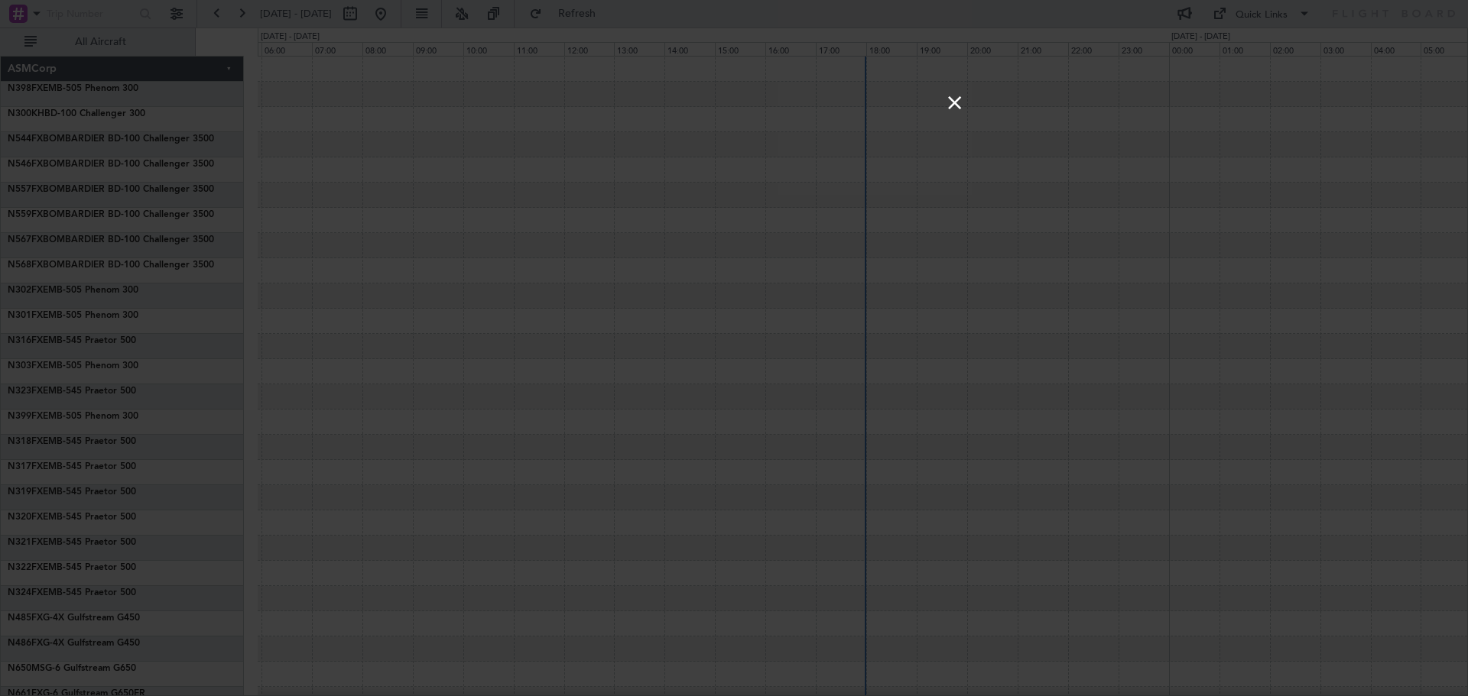
click at [961, 98] on link "×" at bounding box center [954, 102] width 18 height 18
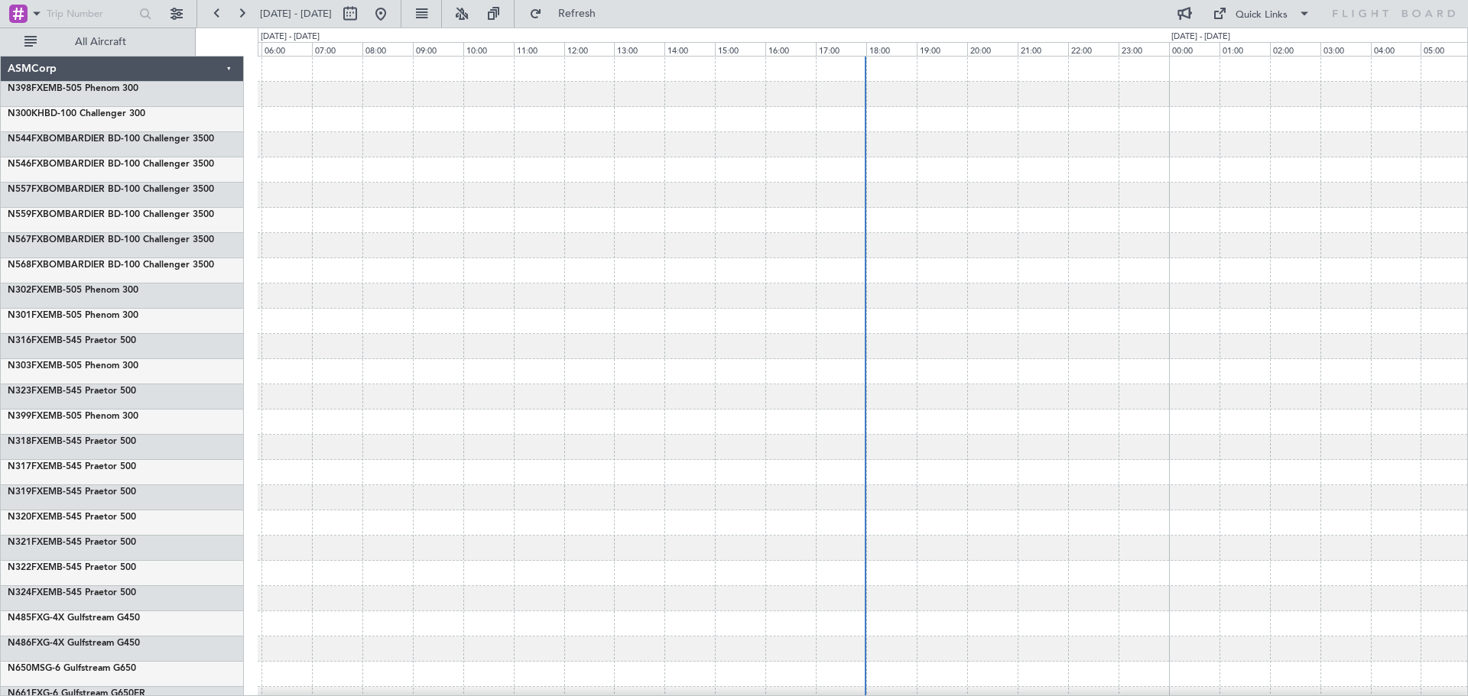
click at [30, 64] on div "ASMCorp" at bounding box center [122, 69] width 243 height 25
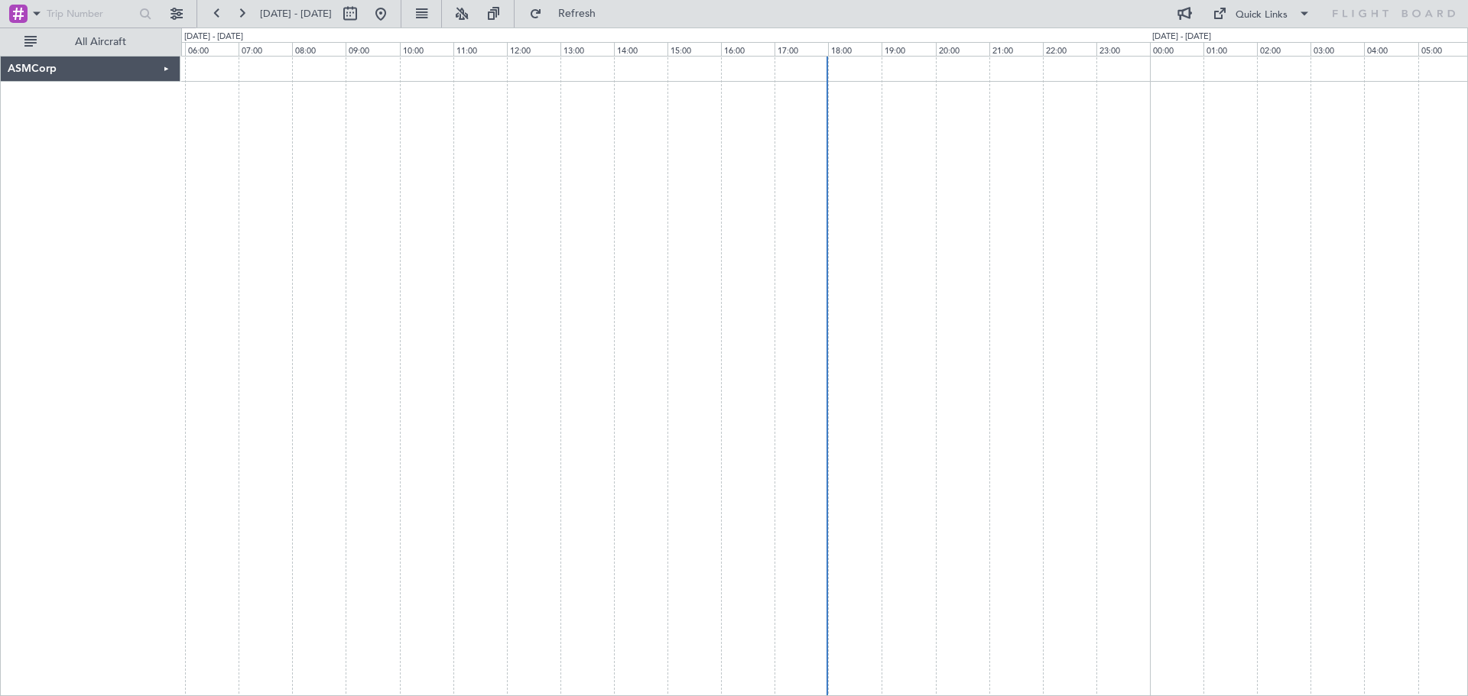
click at [30, 64] on div "ASMCorp" at bounding box center [91, 69] width 180 height 25
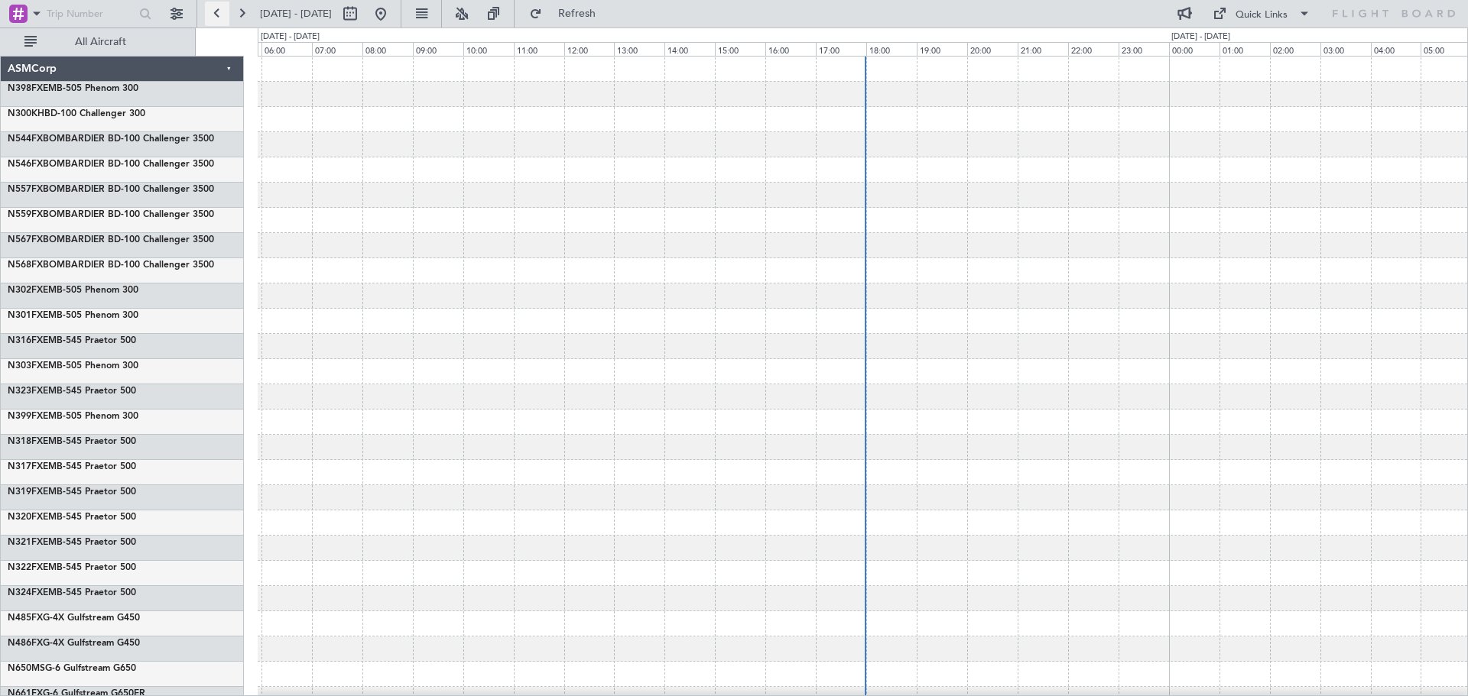
click at [222, 19] on button at bounding box center [217, 14] width 24 height 24
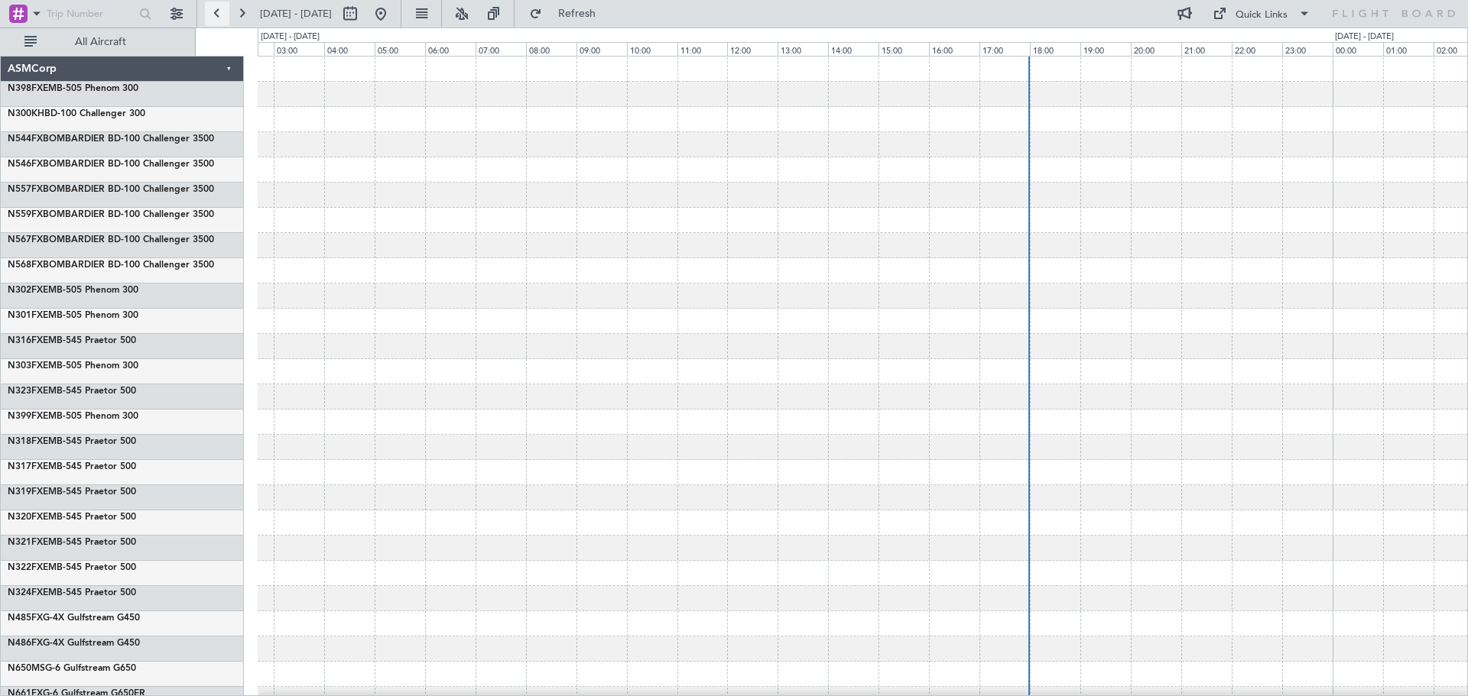
click at [221, 18] on button at bounding box center [217, 14] width 24 height 24
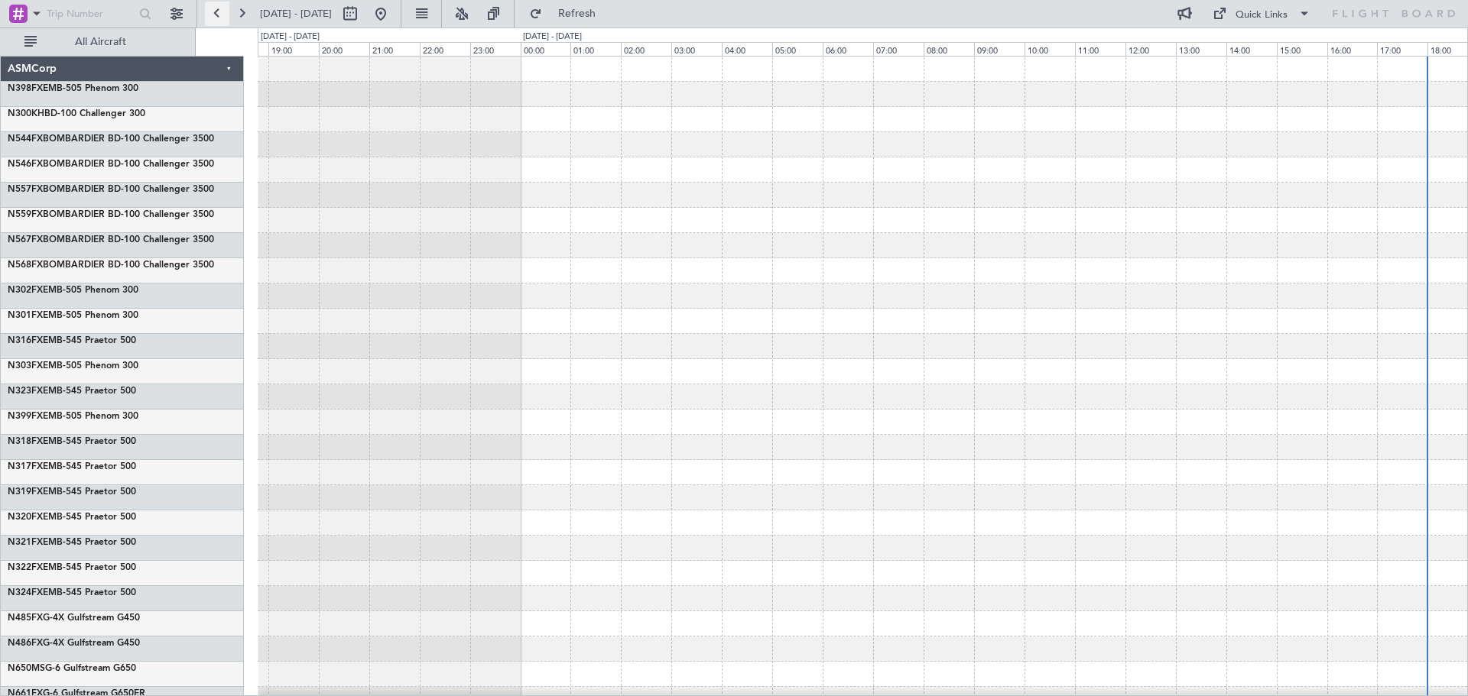
click at [220, 16] on button at bounding box center [217, 14] width 24 height 24
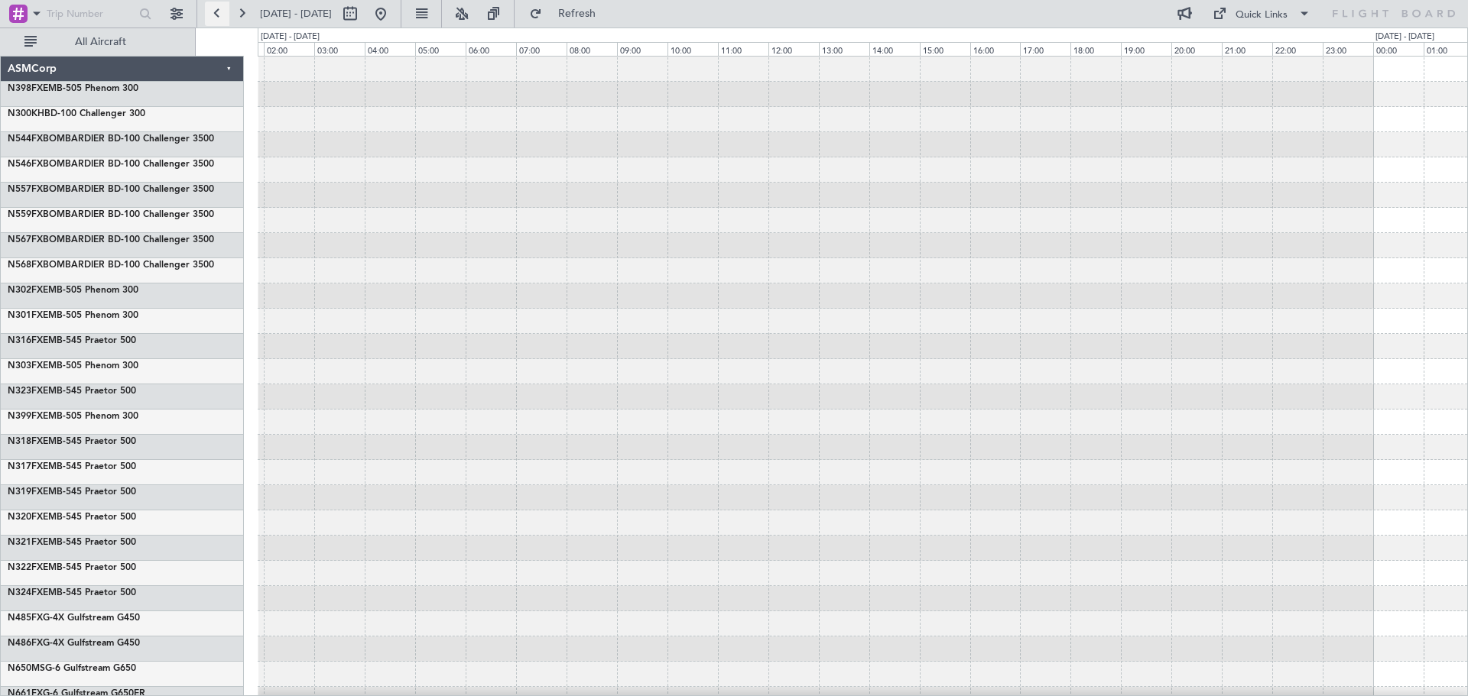
click at [220, 16] on button at bounding box center [217, 14] width 24 height 24
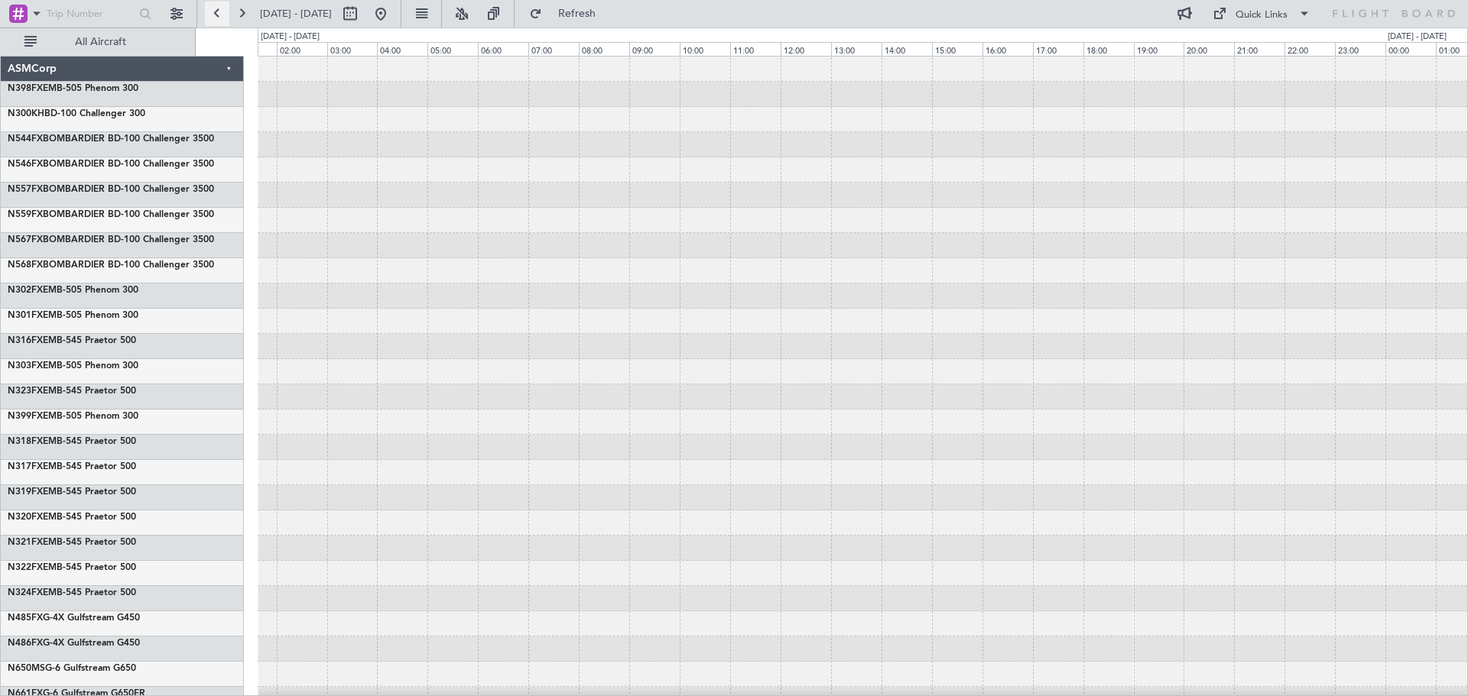
click at [220, 16] on button at bounding box center [217, 14] width 24 height 24
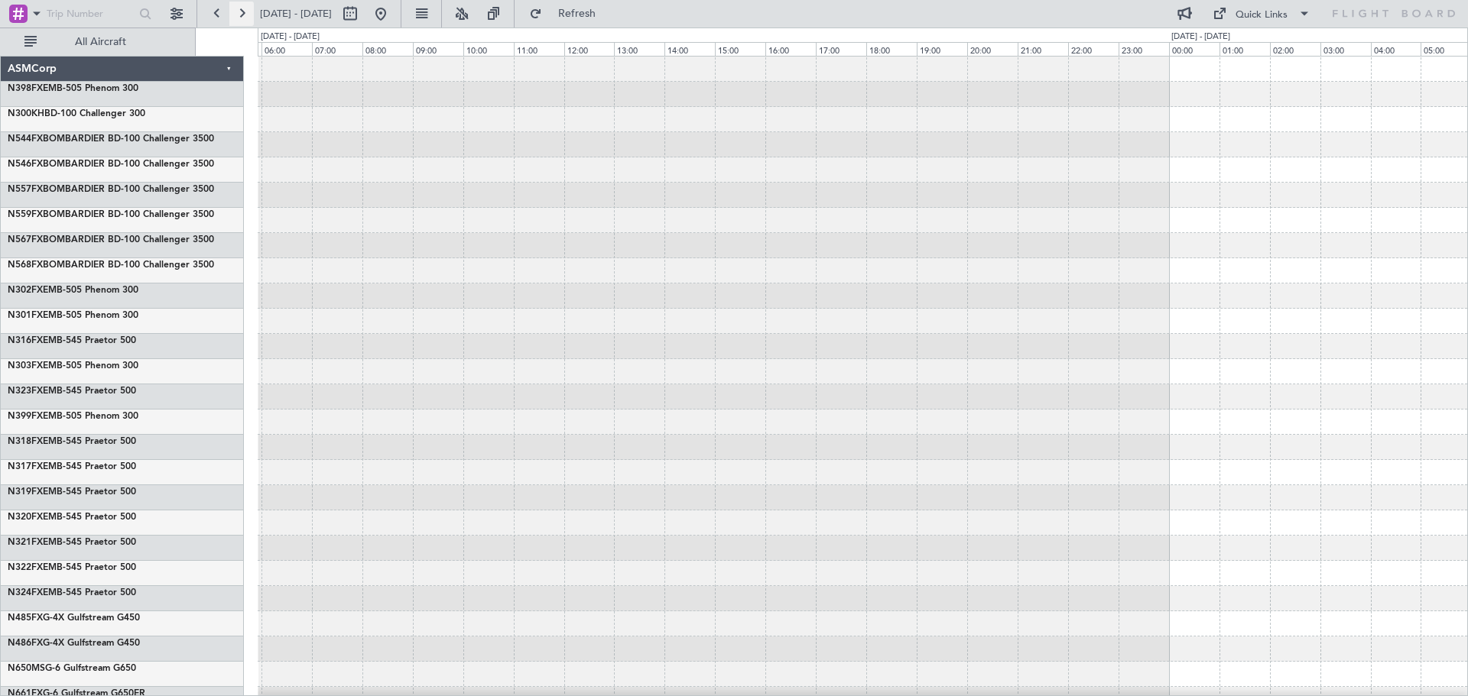
click at [252, 15] on button at bounding box center [241, 14] width 24 height 24
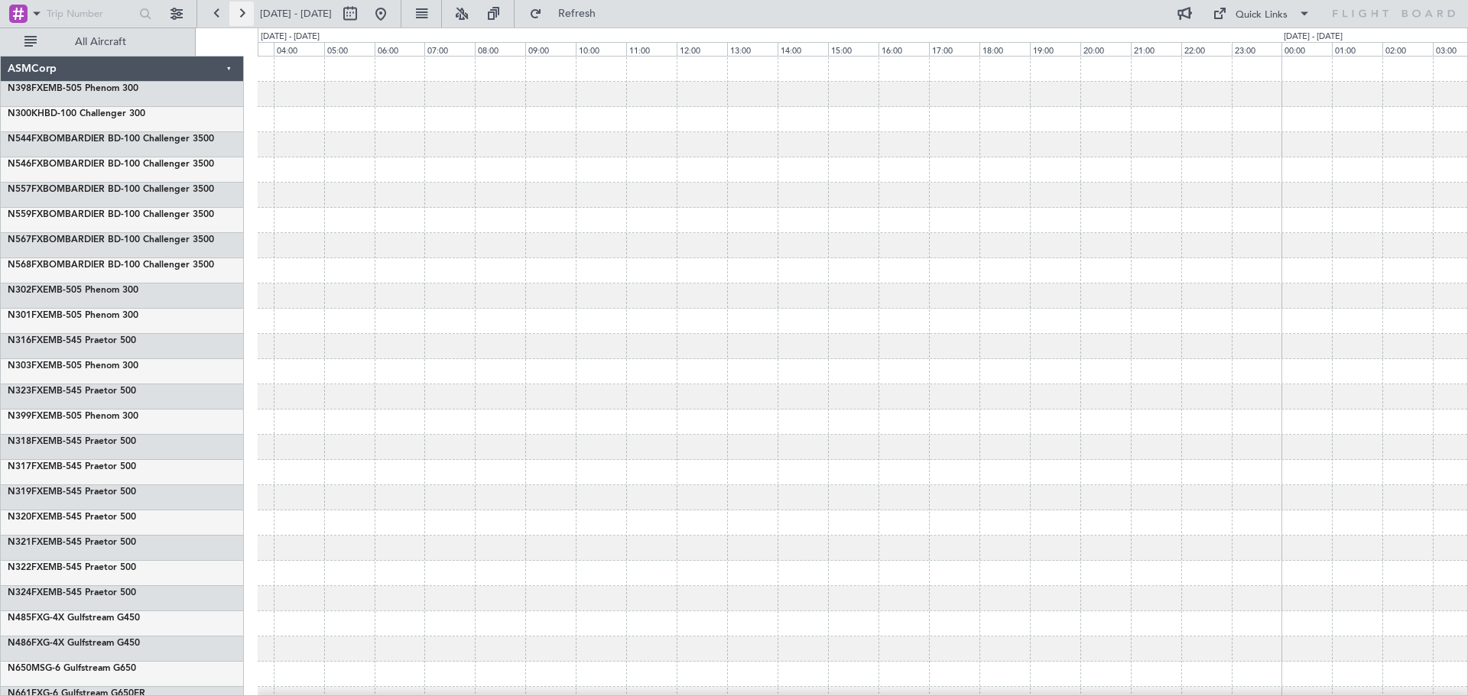
click at [252, 15] on button at bounding box center [241, 14] width 24 height 24
click at [173, 13] on button at bounding box center [176, 14] width 24 height 24
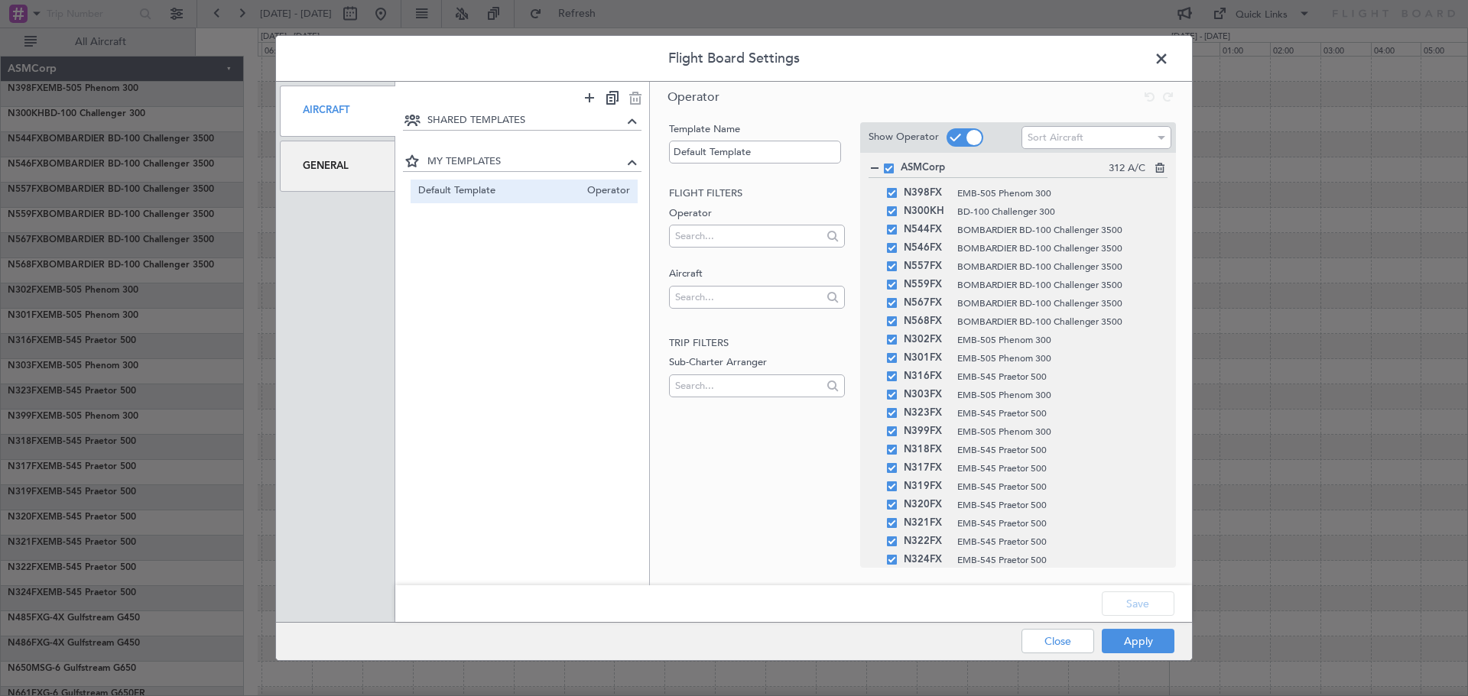
click at [350, 170] on div "General" at bounding box center [337, 166] width 115 height 51
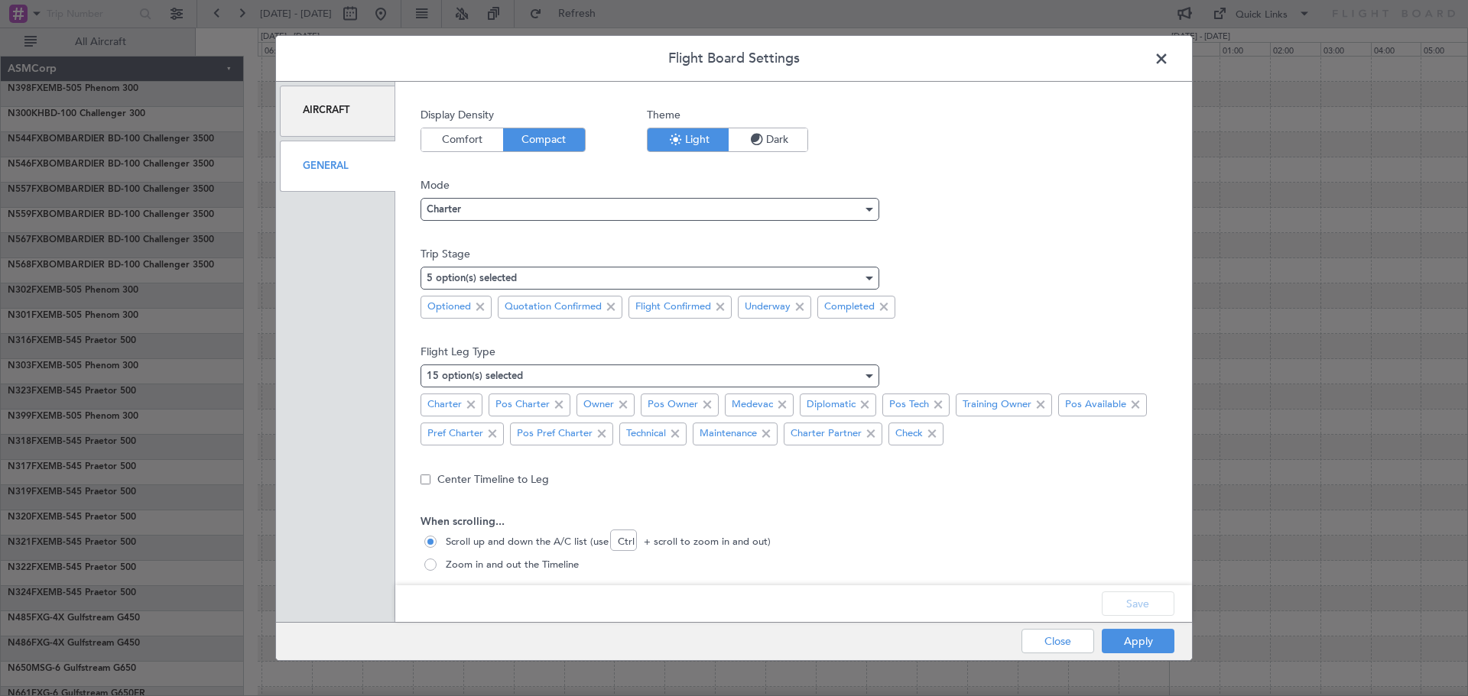
click at [781, 138] on span "Dark" at bounding box center [767, 139] width 79 height 23
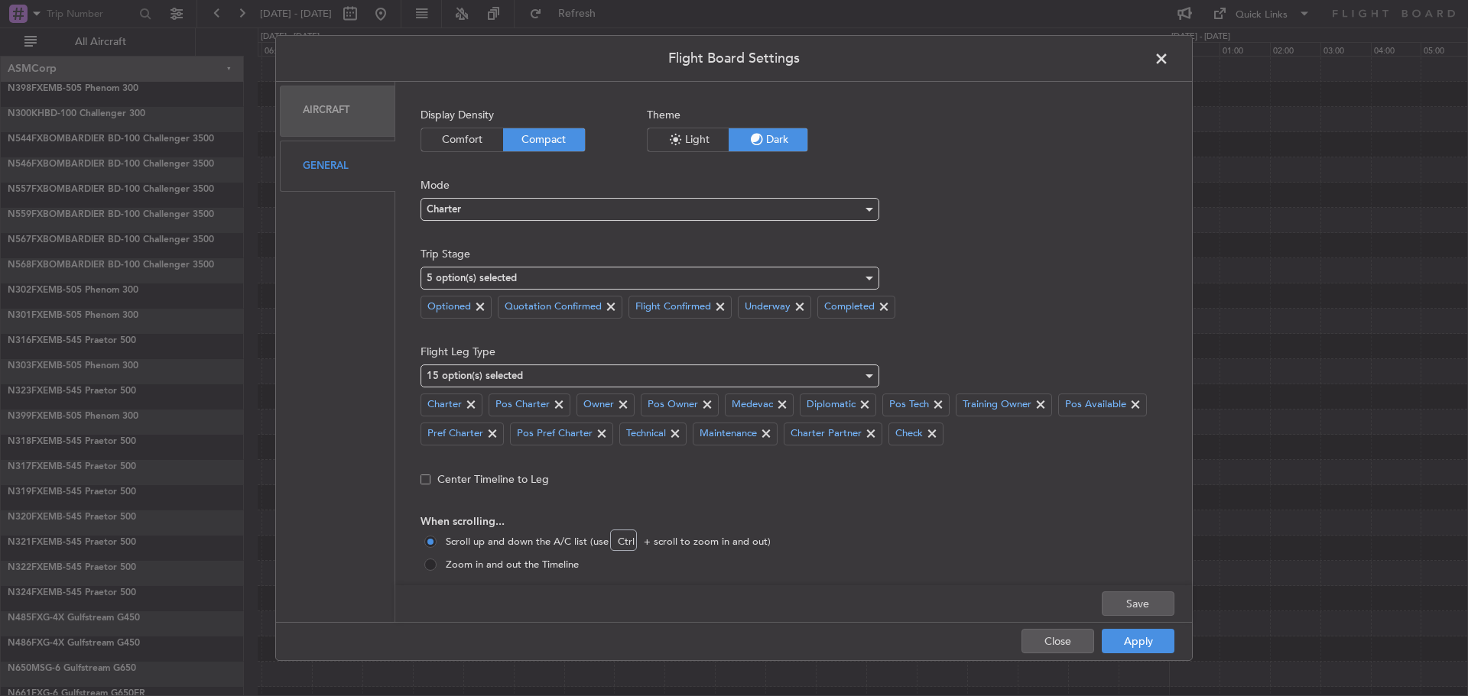
click at [339, 161] on div "General" at bounding box center [337, 166] width 115 height 51
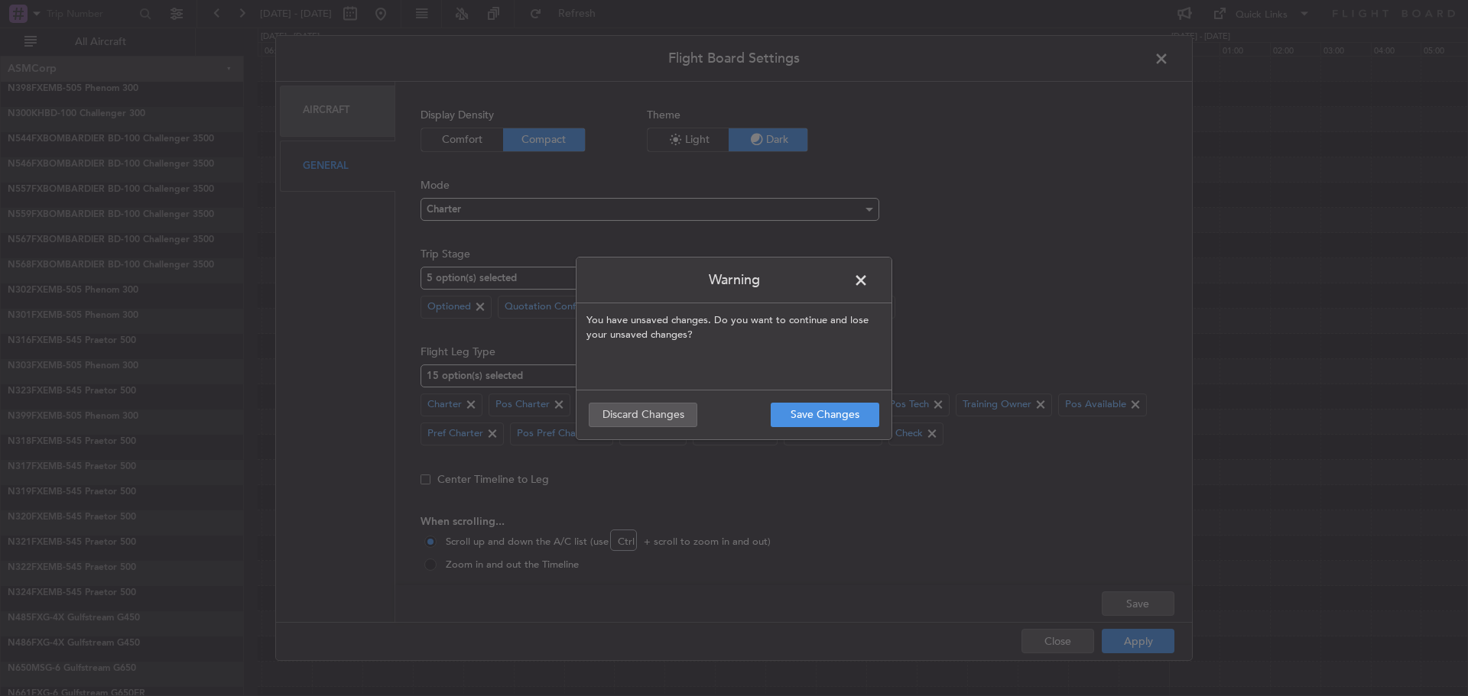
click at [900, 160] on div "Warning You have unsaved changes. Do you want to continue and lose your unsaved…" at bounding box center [734, 348] width 1468 height 696
click at [868, 280] on span at bounding box center [868, 284] width 0 height 31
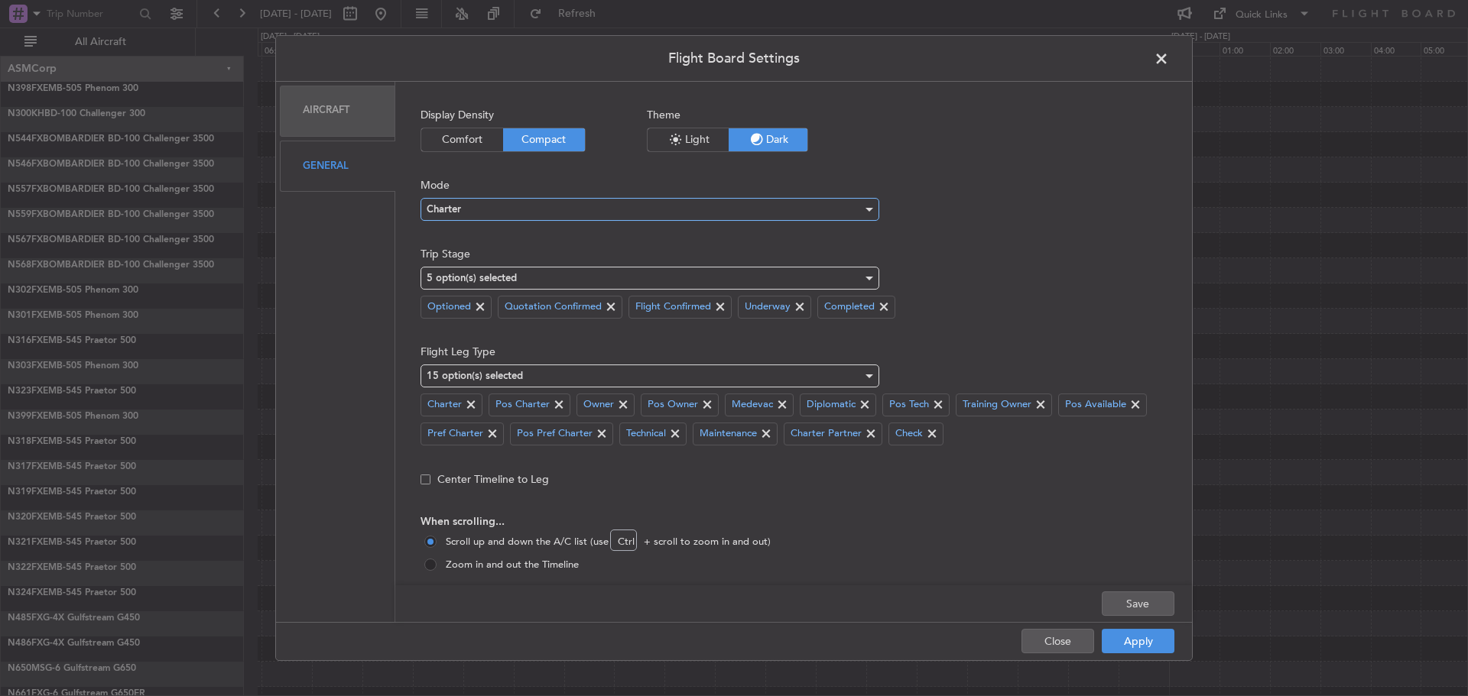
click at [556, 205] on div "Charter" at bounding box center [645, 209] width 436 height 23
click at [453, 258] on span "Ops" at bounding box center [443, 257] width 20 height 23
click at [457, 206] on div "Ops" at bounding box center [645, 209] width 436 height 23
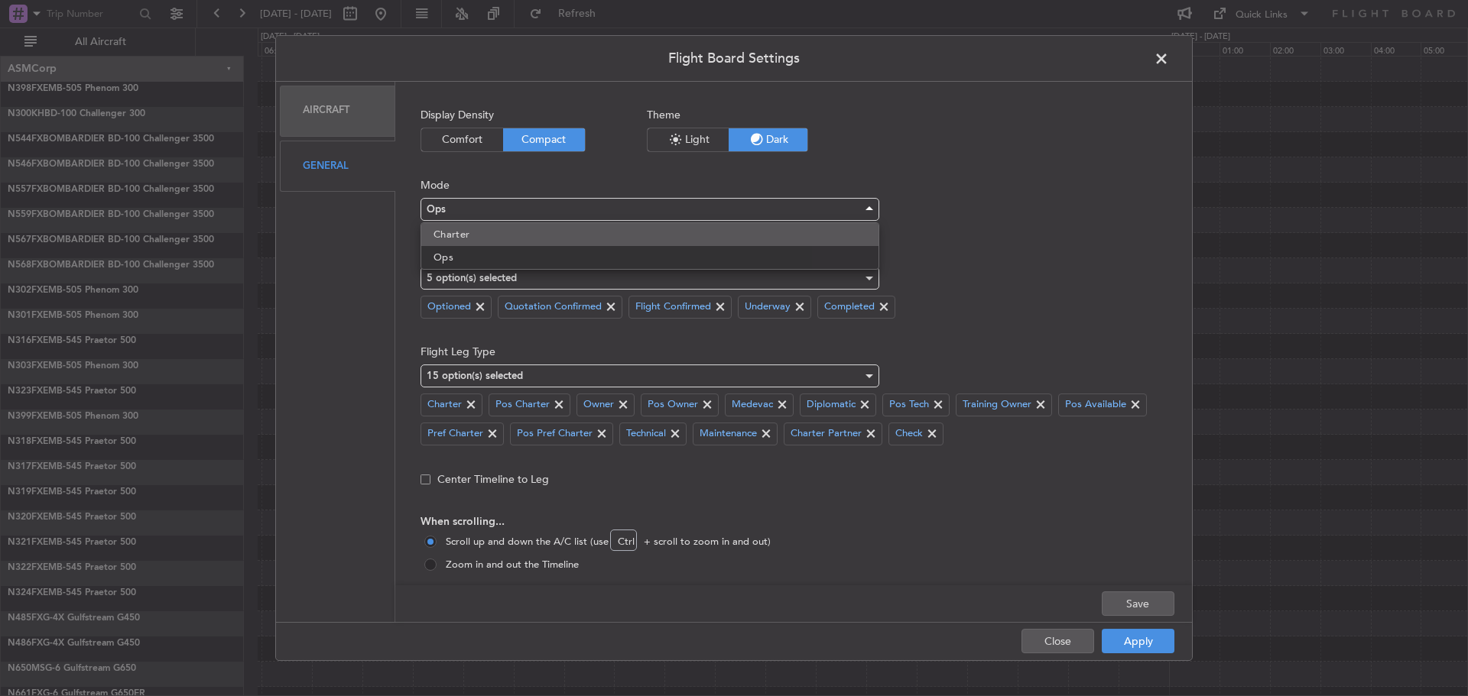
click at [448, 238] on span "Charter" at bounding box center [451, 234] width 37 height 23
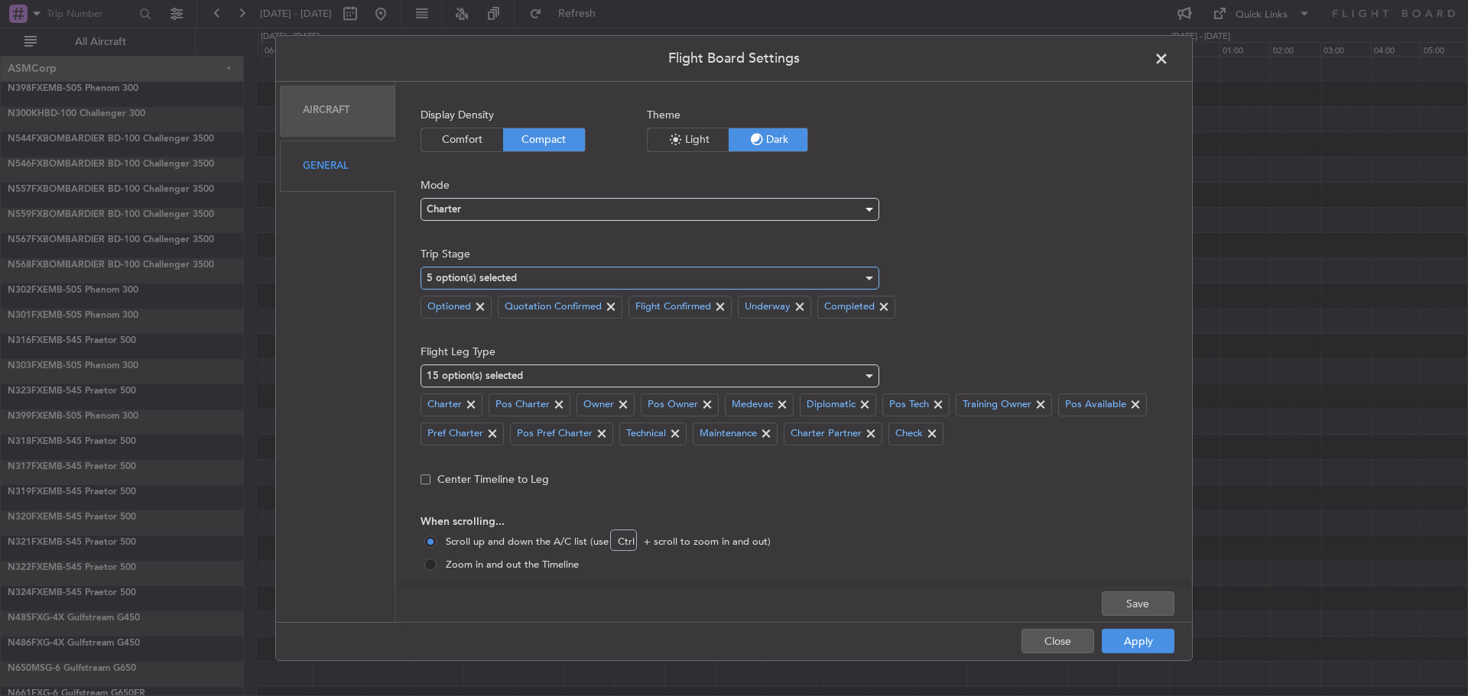
click at [472, 271] on div "5 option(s) selected" at bounding box center [645, 278] width 436 height 23
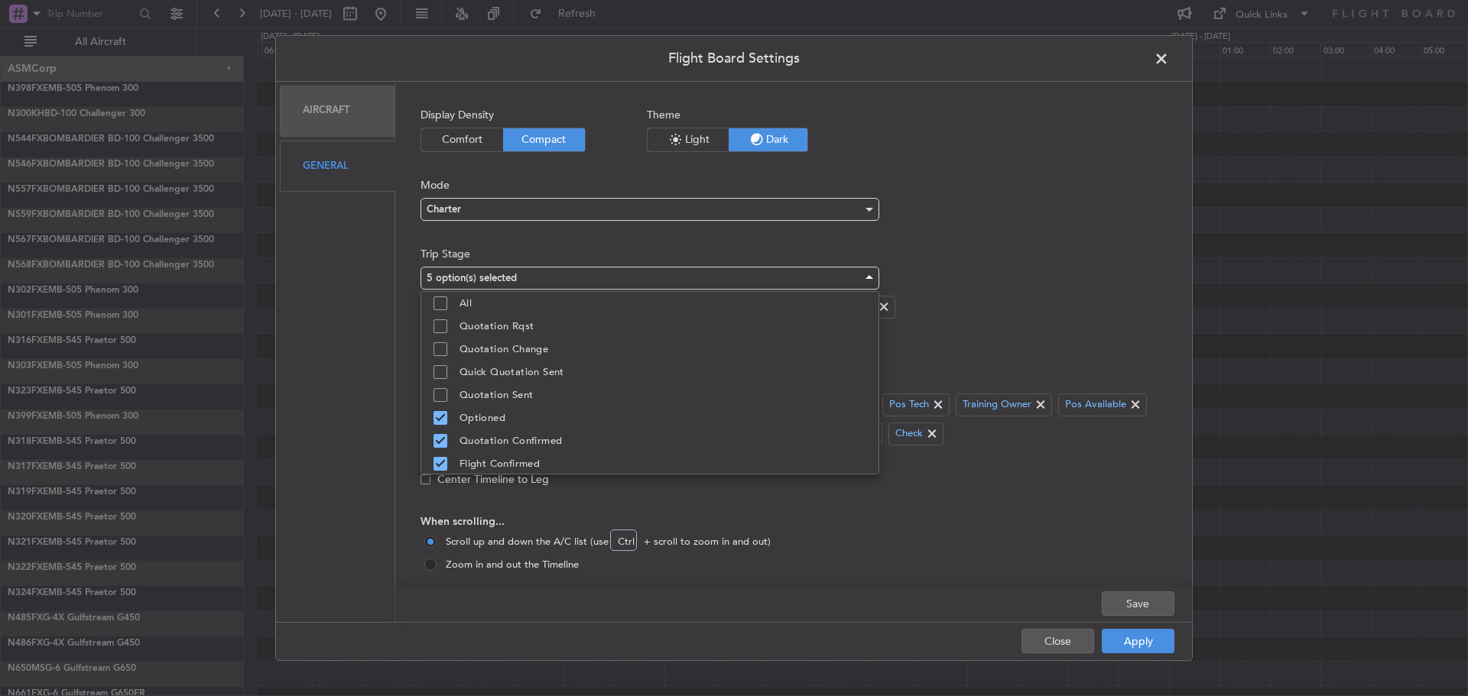
click at [472, 271] on div at bounding box center [734, 348] width 1468 height 696
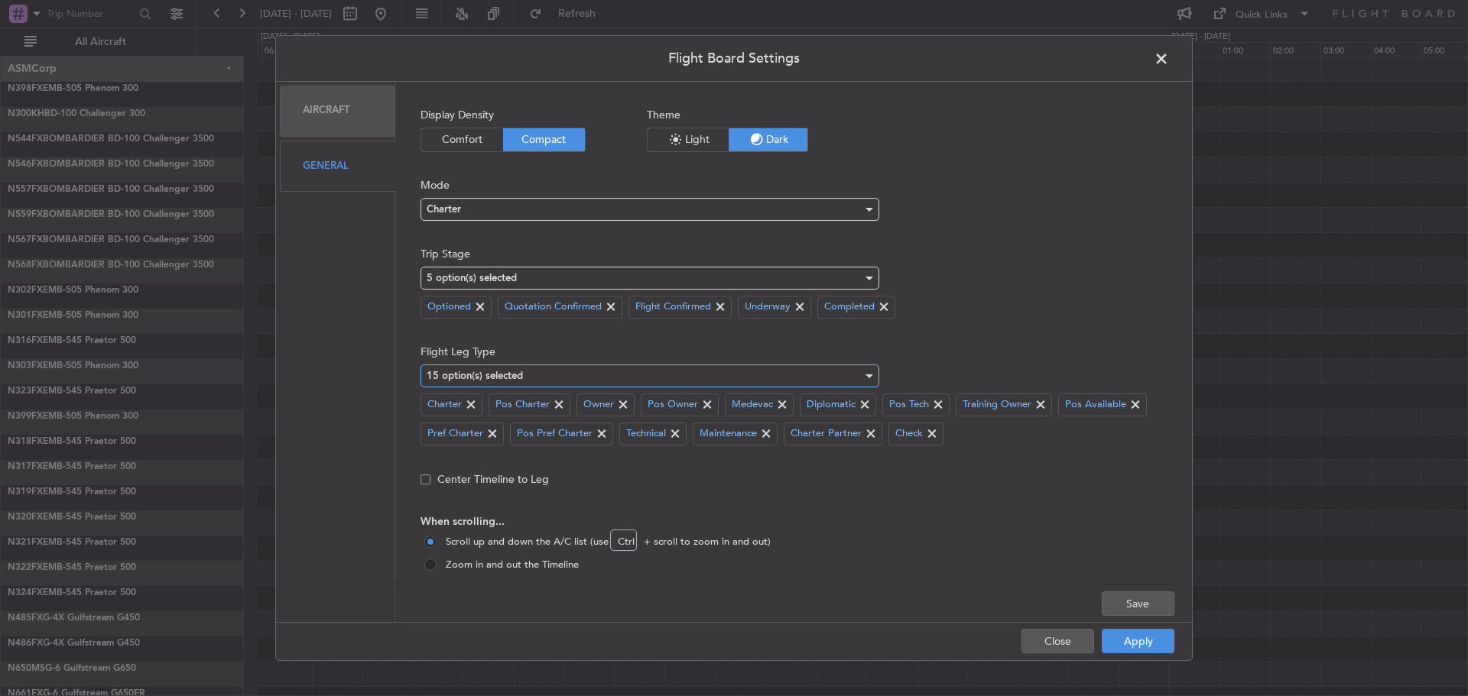
click at [486, 378] on mat-select-trigger "15 option(s) selected" at bounding box center [475, 377] width 96 height 10
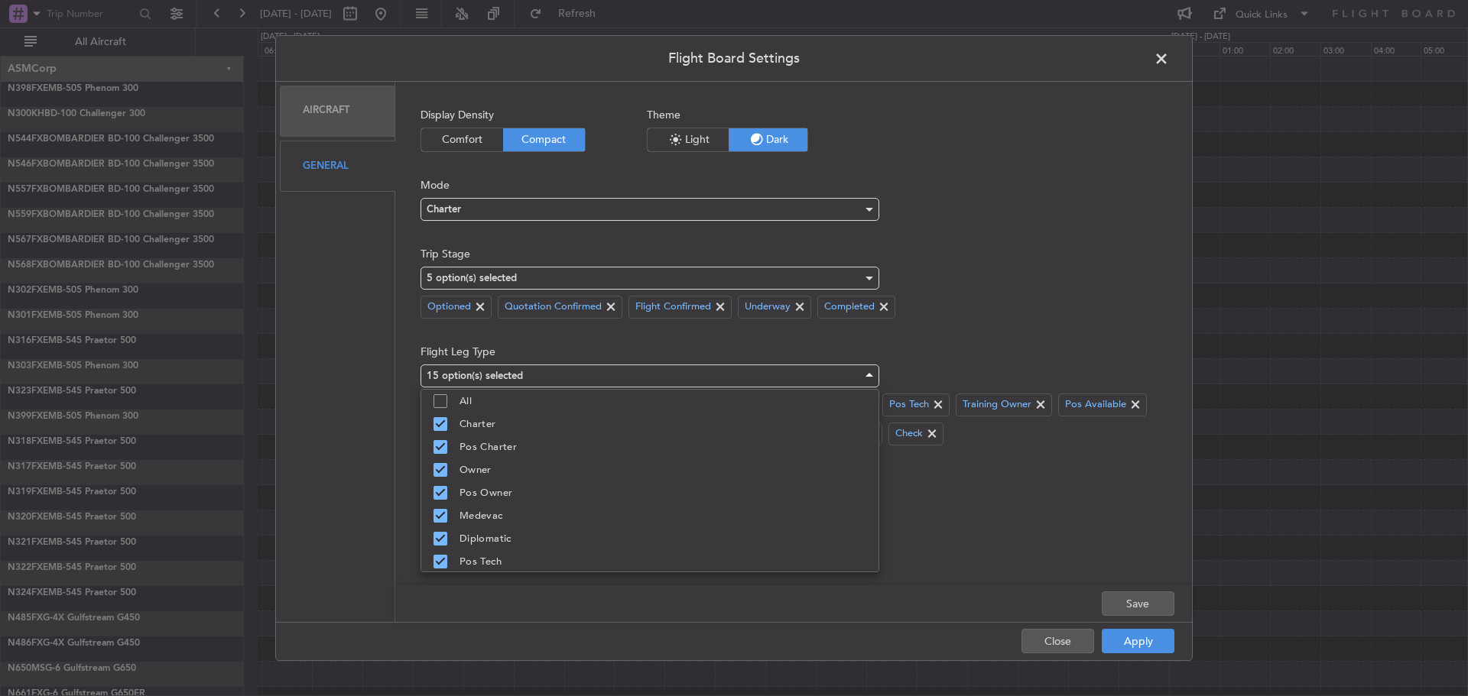
click at [486, 378] on div at bounding box center [734, 348] width 1468 height 696
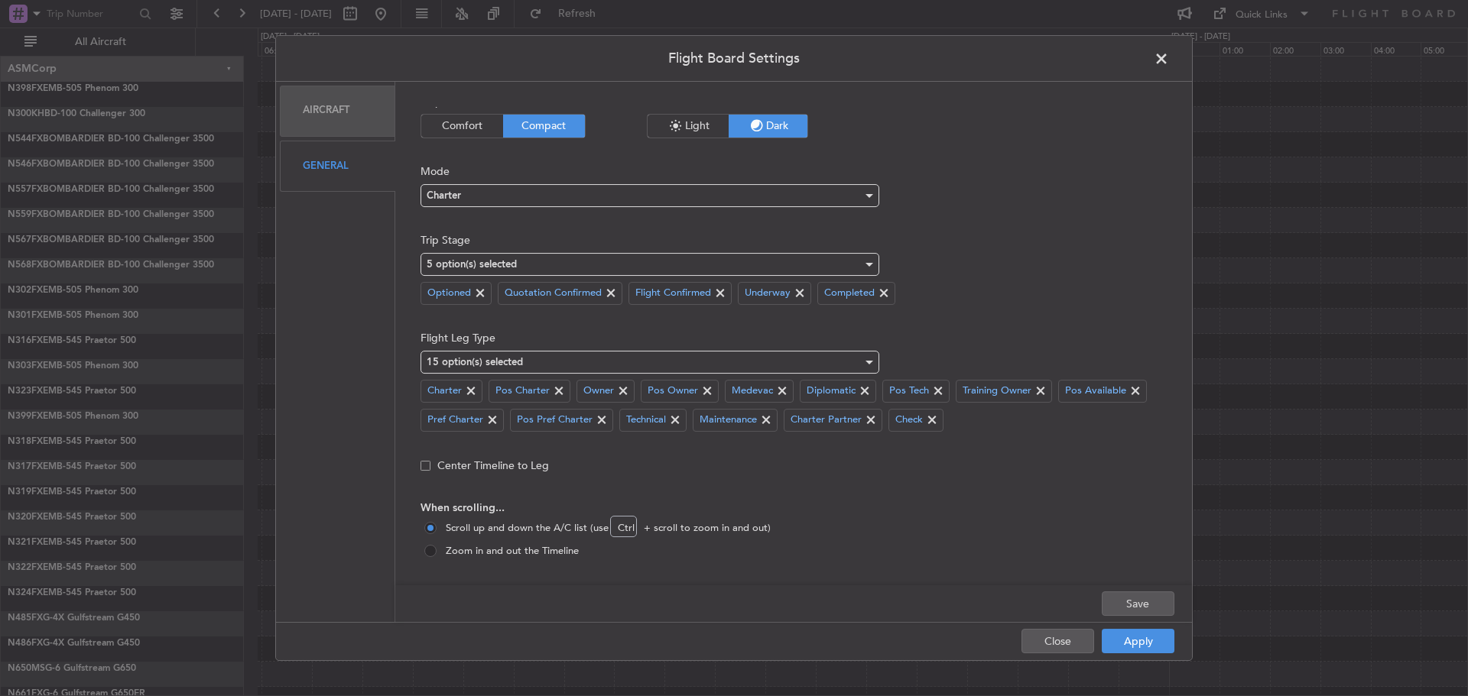
scroll to position [17, 0]
click at [346, 150] on div "General" at bounding box center [337, 166] width 115 height 51
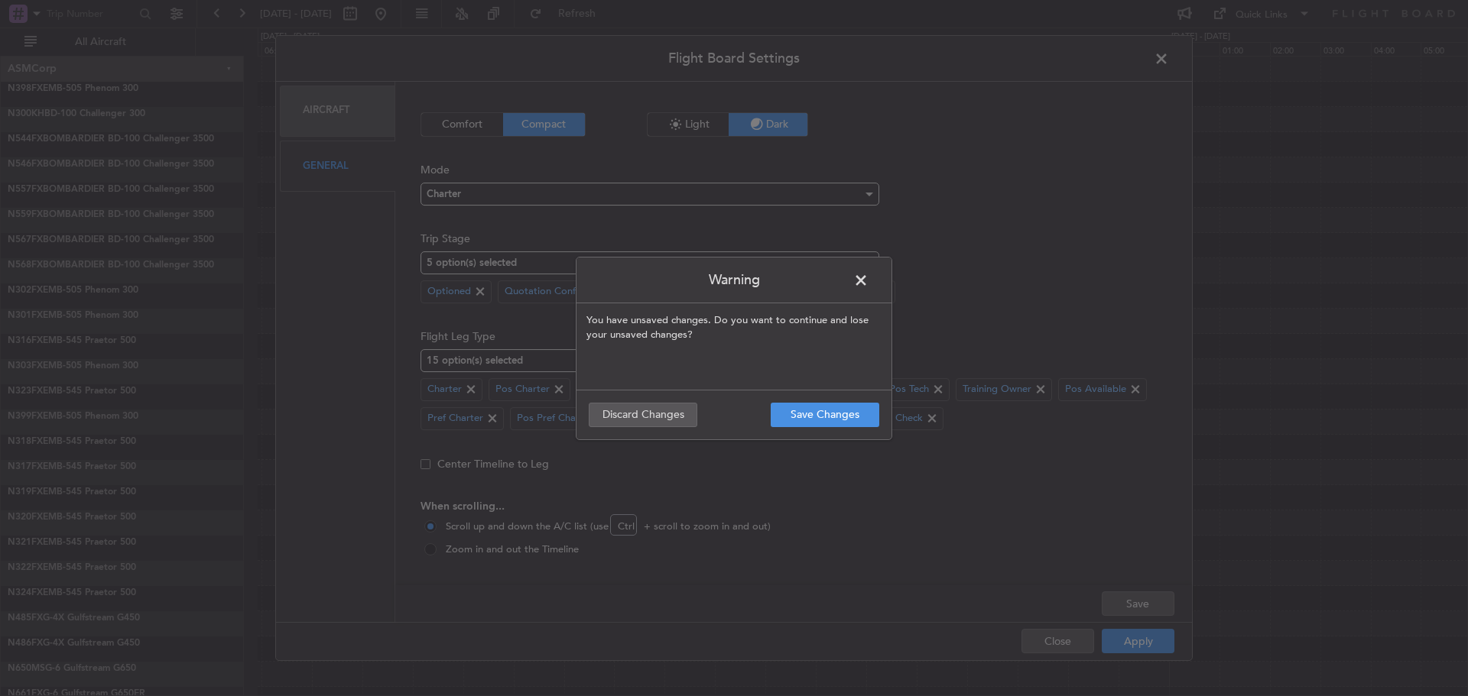
click at [332, 125] on div "Warning You have unsaved changes. Do you want to continue and lose your unsaved…" at bounding box center [734, 348] width 1468 height 696
click at [868, 281] on span at bounding box center [868, 284] width 0 height 31
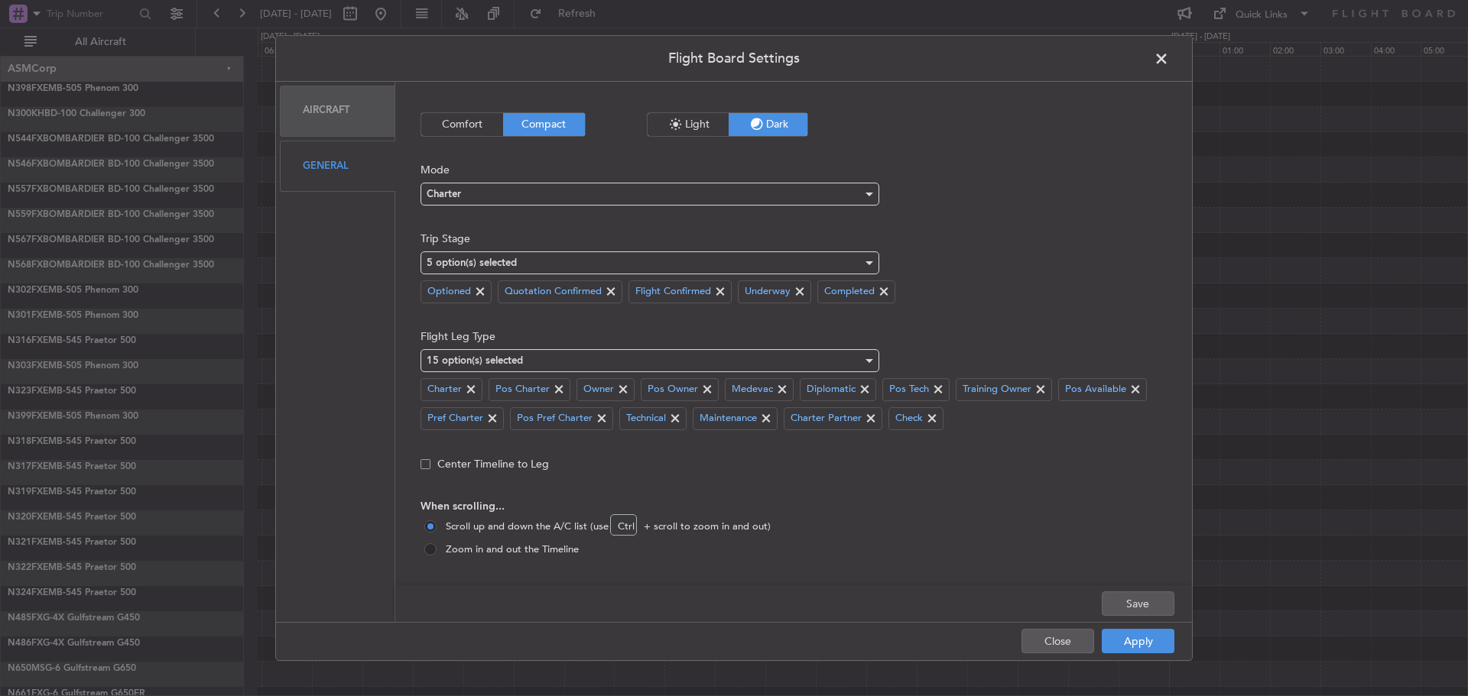
click at [320, 107] on div "Aircraft" at bounding box center [337, 111] width 115 height 51
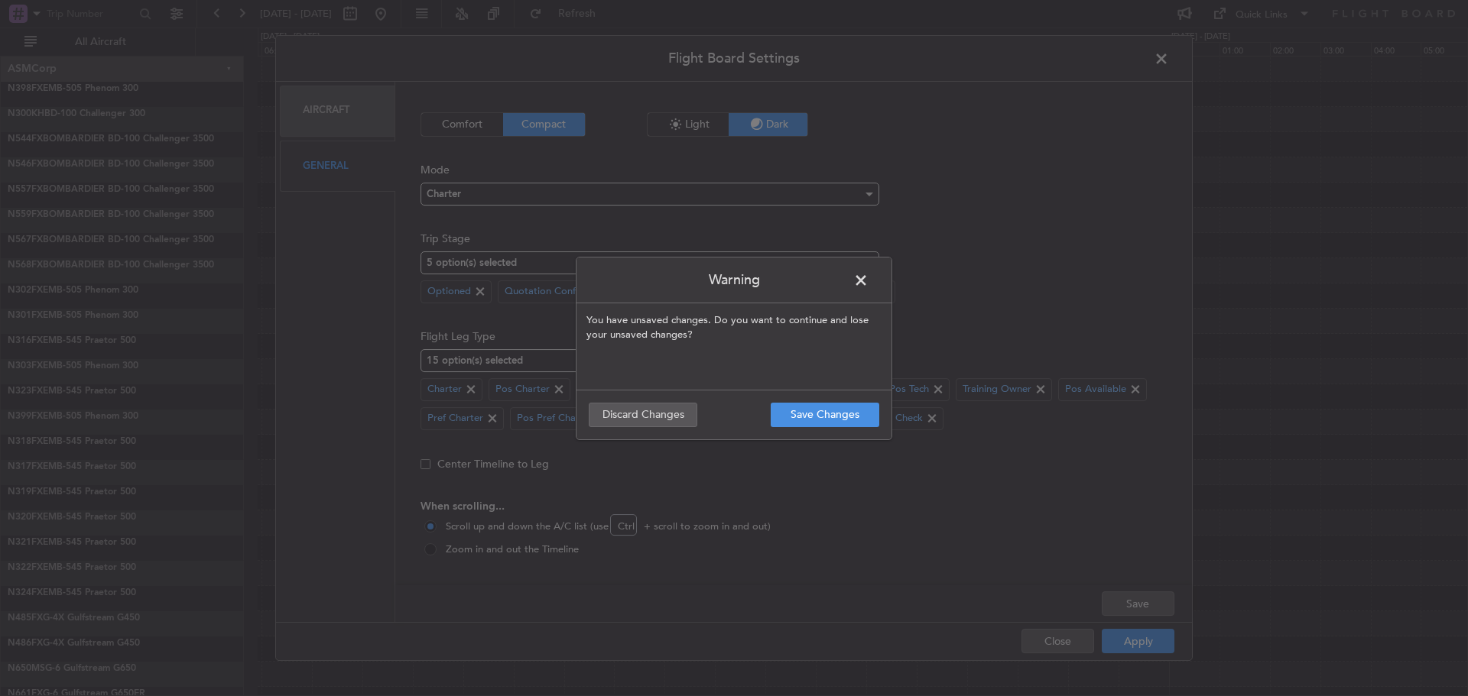
drag, startPoint x: 862, startPoint y: 259, endPoint x: 857, endPoint y: 271, distance: 12.3
click at [862, 260] on header "Warning" at bounding box center [733, 281] width 315 height 46
click at [868, 273] on span at bounding box center [868, 284] width 0 height 31
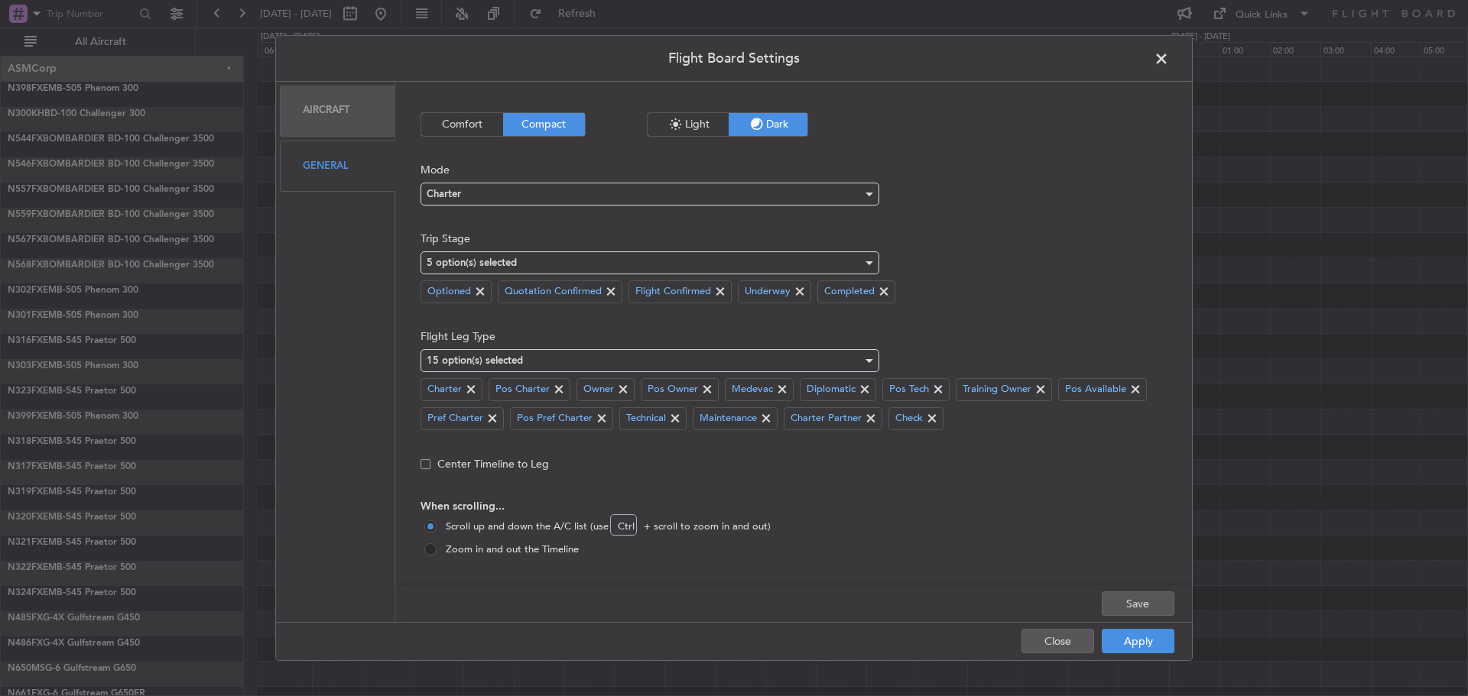
click at [313, 173] on div "General" at bounding box center [337, 166] width 115 height 51
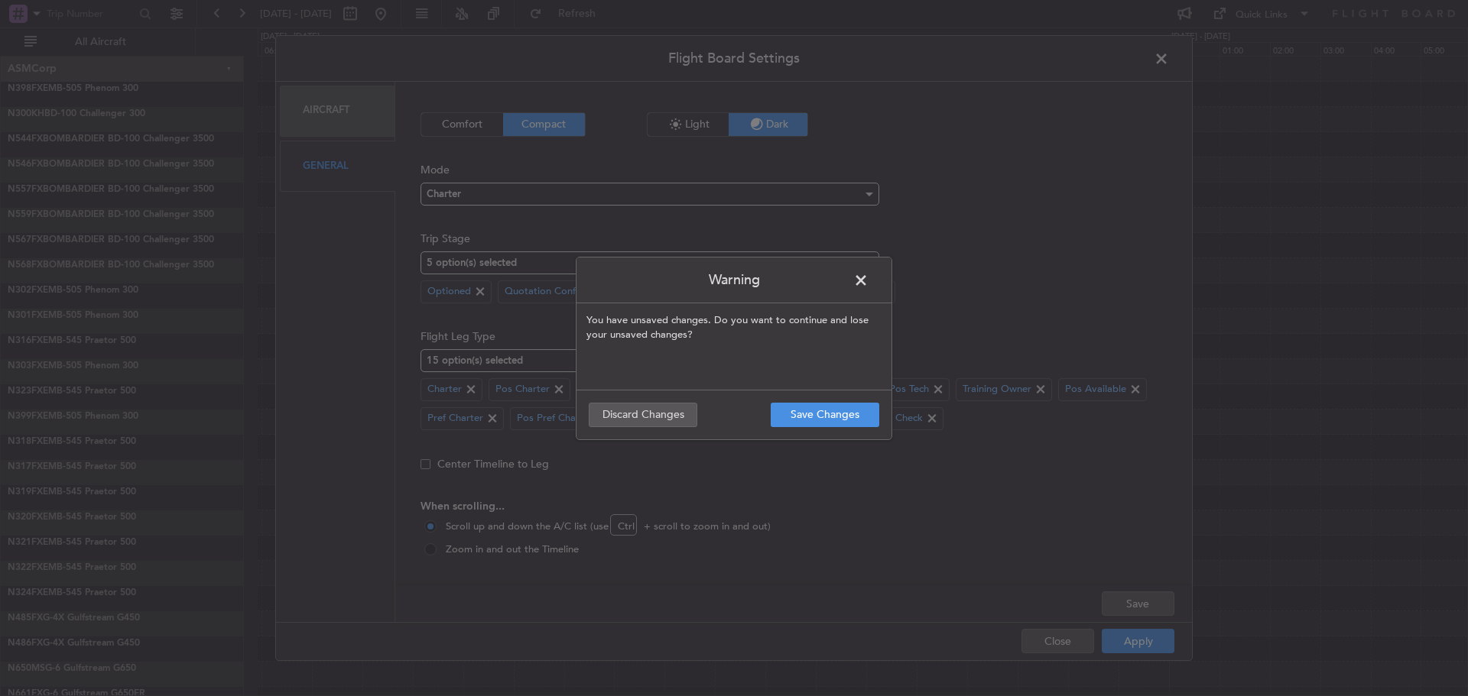
click at [868, 277] on span at bounding box center [868, 284] width 0 height 31
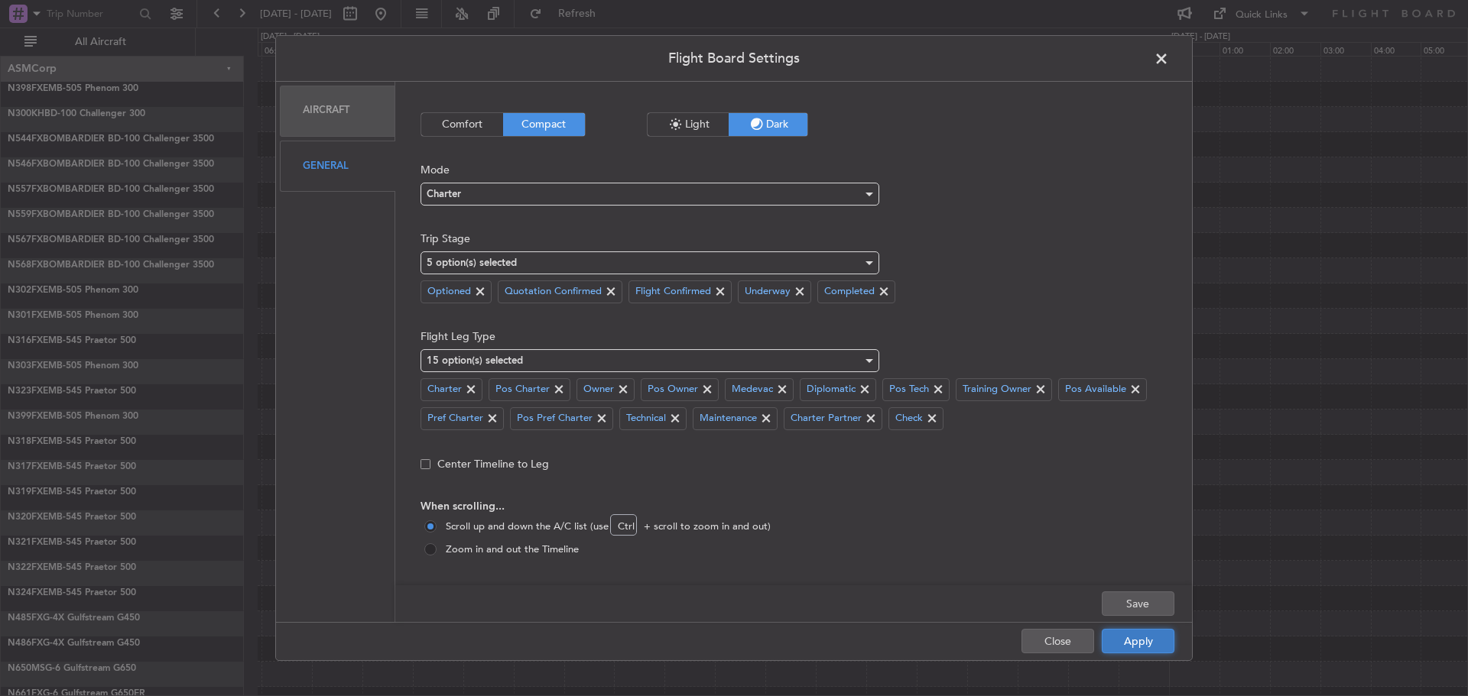
click at [1145, 644] on button "Apply" at bounding box center [1138, 641] width 73 height 24
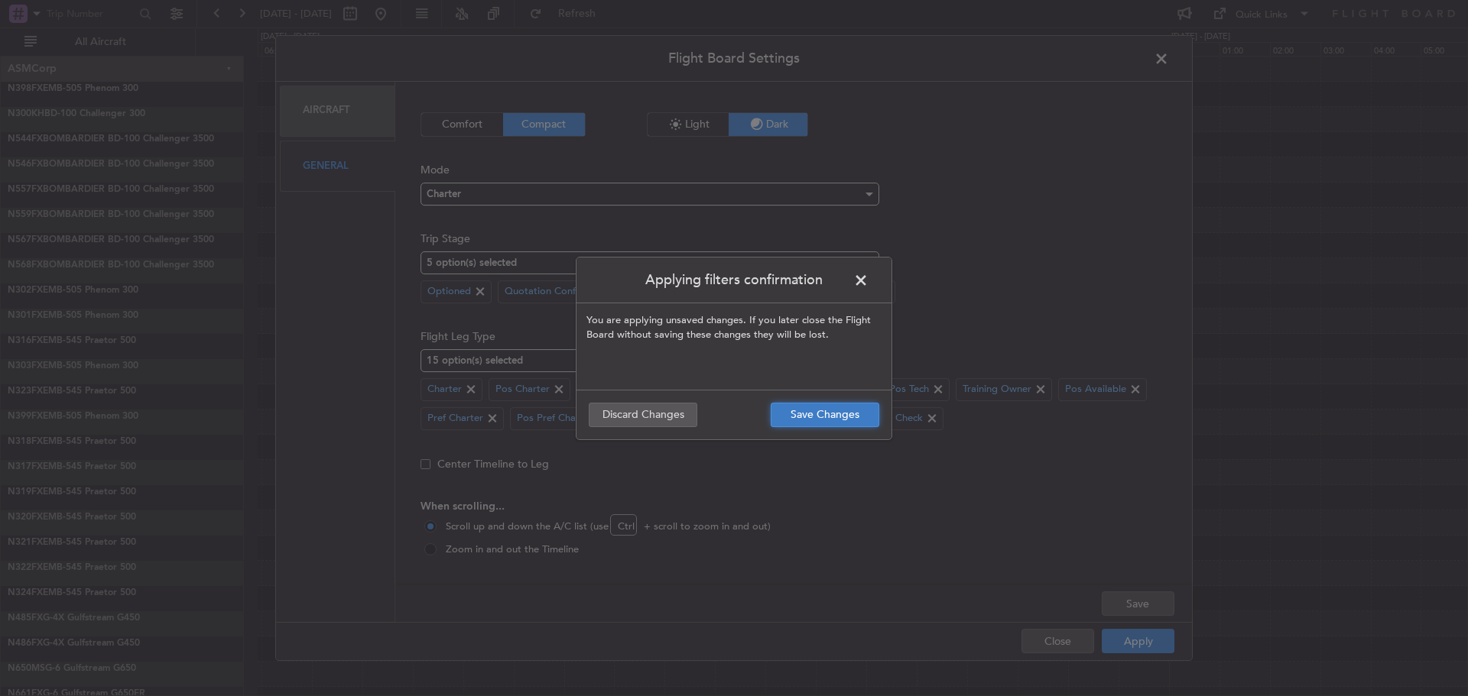
click at [823, 418] on button "Save Changes" at bounding box center [825, 415] width 109 height 24
